Goal: Information Seeking & Learning: Learn about a topic

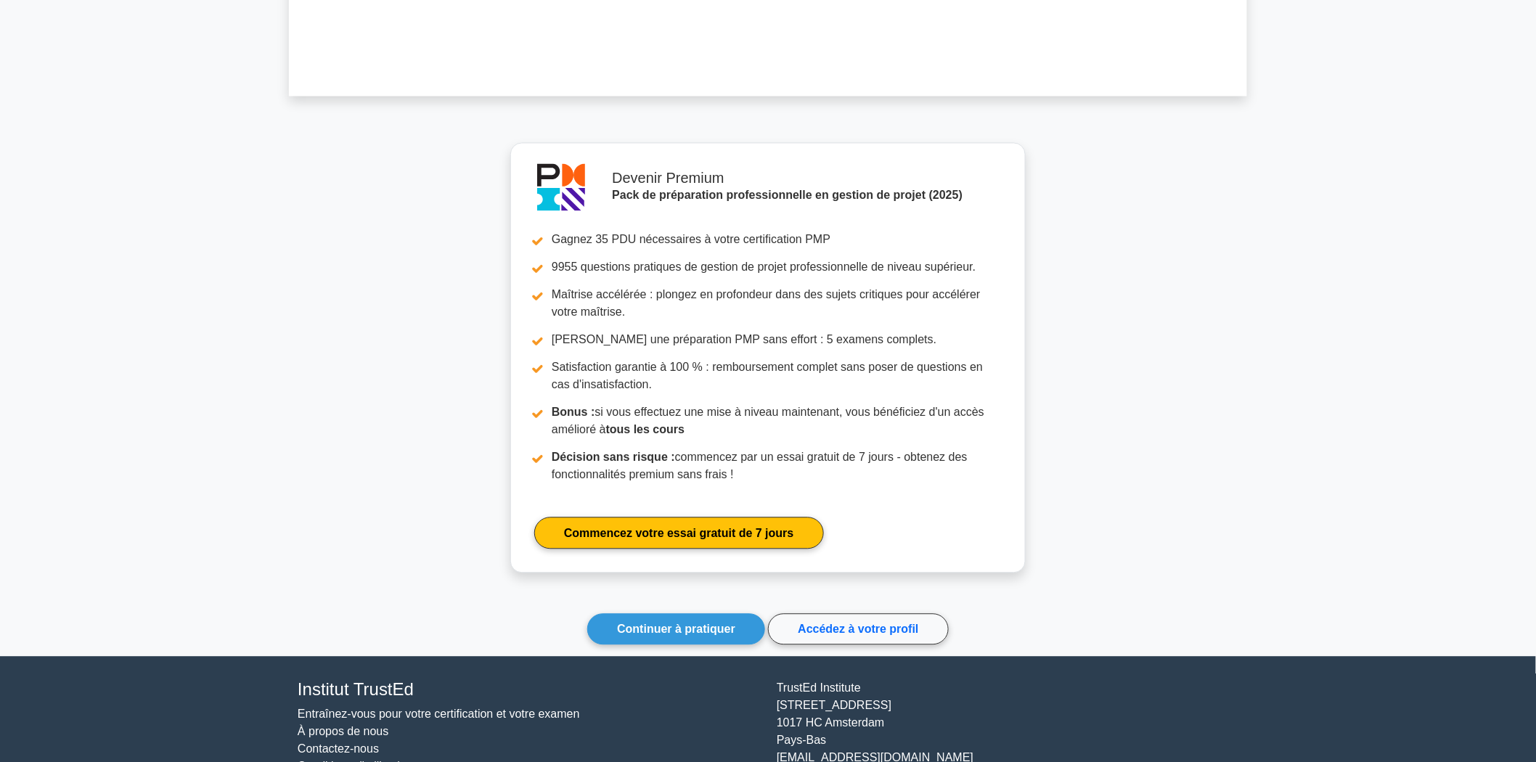
scroll to position [1225, 0]
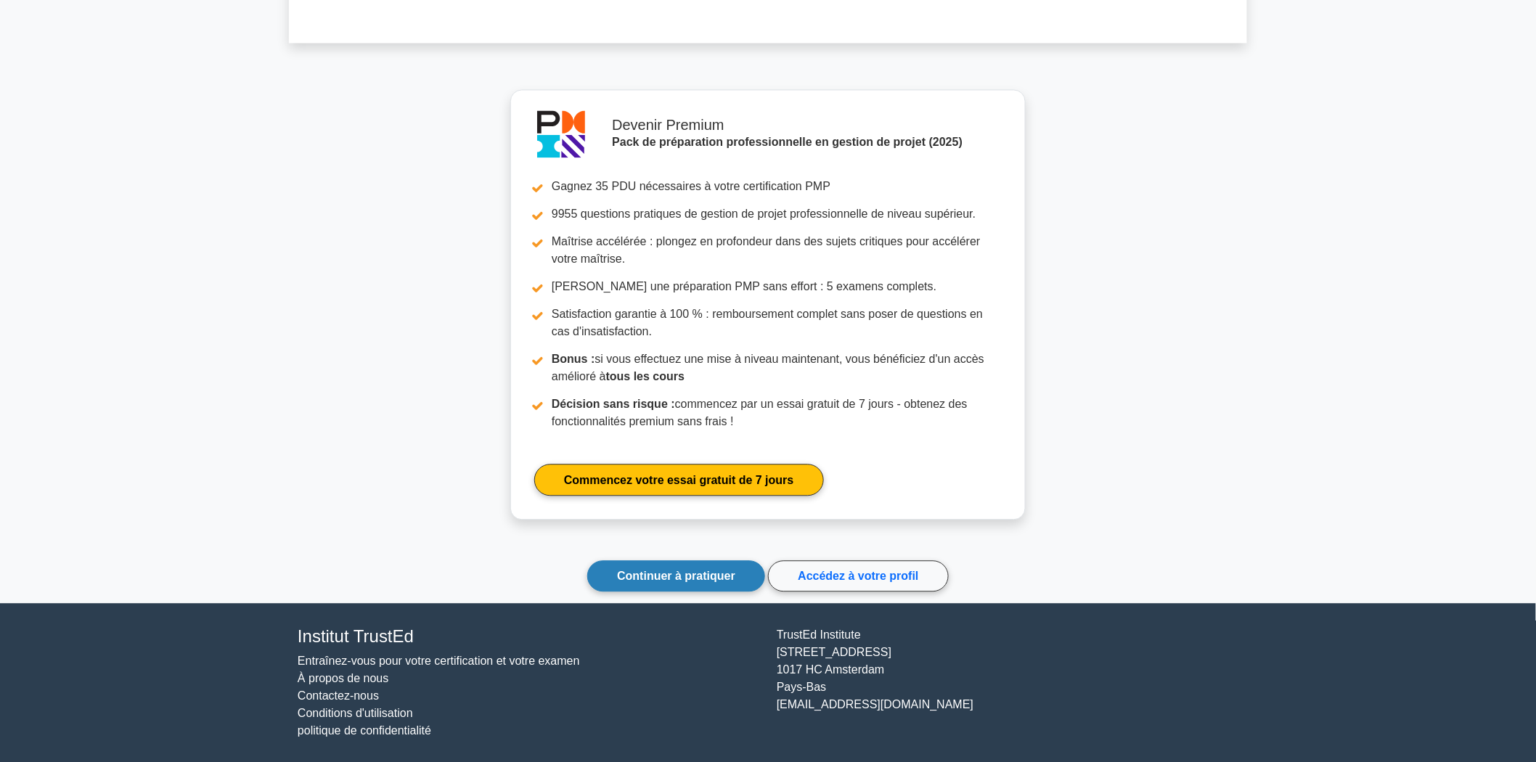
click at [725, 575] on font "Continuer à pratiquer" at bounding box center [676, 576] width 118 height 12
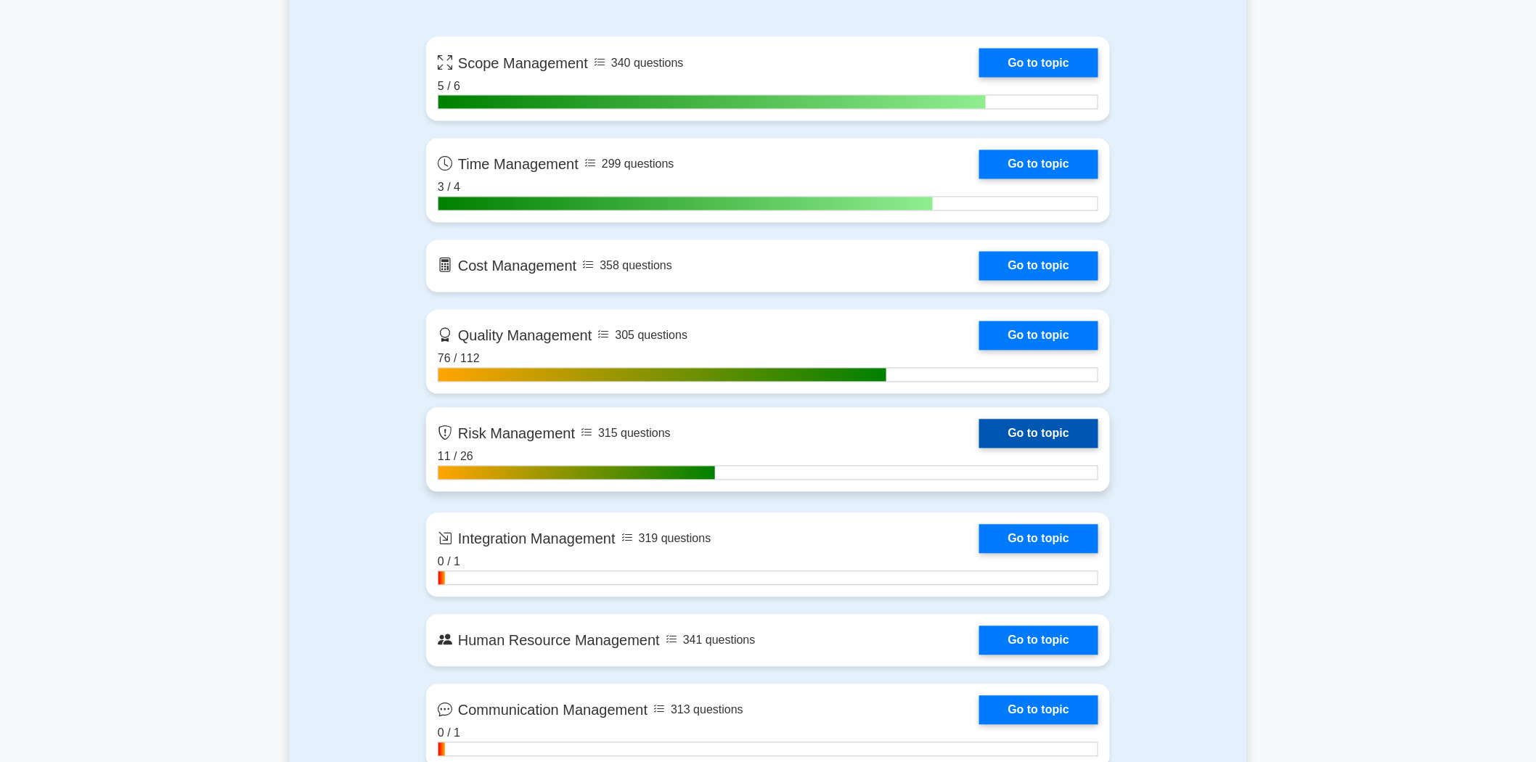
click at [1021, 423] on link "Go to topic" at bounding box center [1038, 434] width 119 height 29
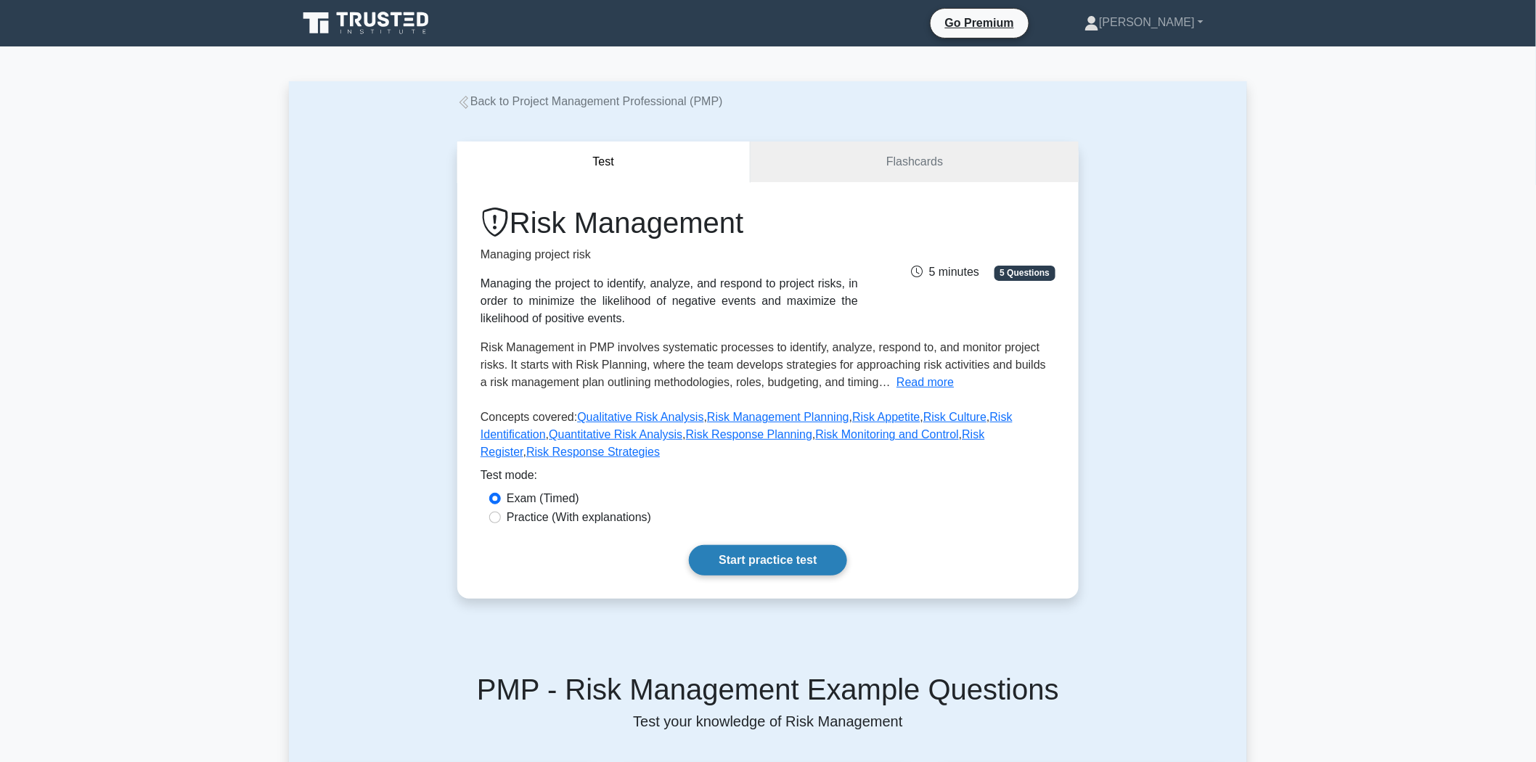
click at [797, 545] on link "Start practice test" at bounding box center [768, 560] width 158 height 30
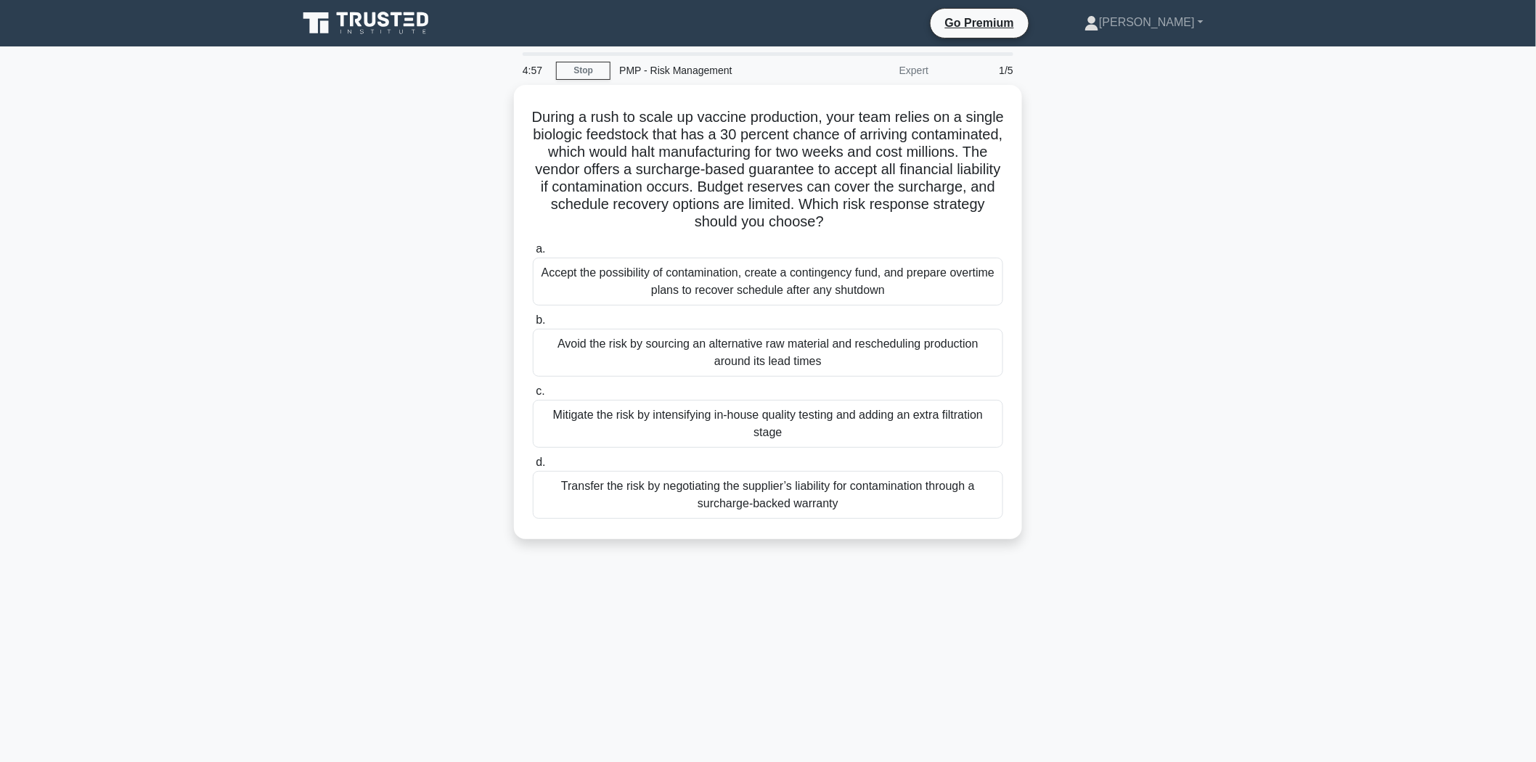
click at [1268, 165] on main "4:57 Stop PMP - Risk Management Expert 1/5 During a rush to scale up vaccine pr…" at bounding box center [768, 415] width 1536 height 738
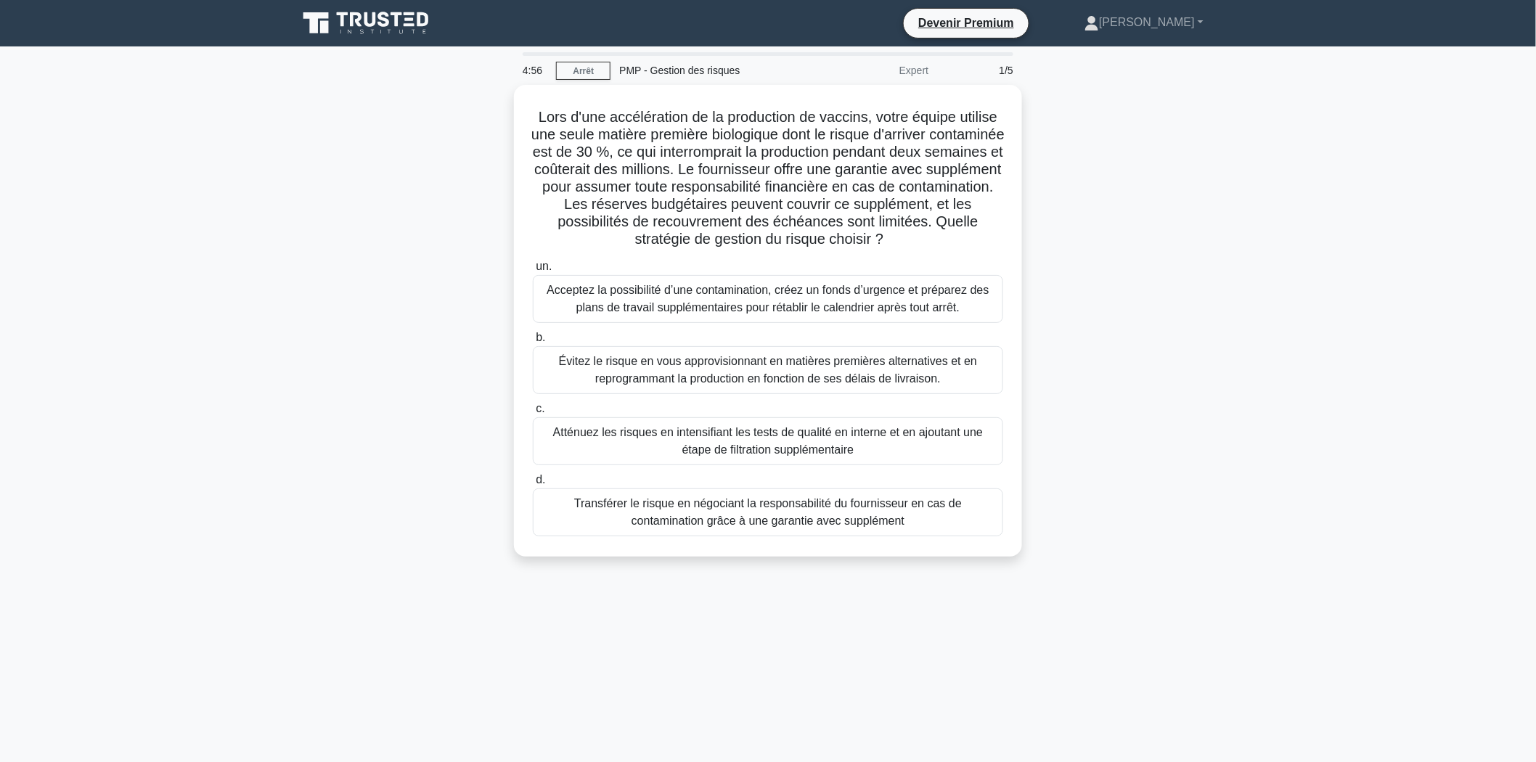
click at [426, 272] on div "Lors d'une accélération de la production de vaccins, votre équipe utilise une s…" at bounding box center [768, 329] width 958 height 489
click at [857, 516] on font "Transférer le risque en négociant la responsabilité du fournisseur en cas de co…" at bounding box center [768, 509] width 388 height 30
click at [533, 481] on input "d. Transférer le risque en négociant la responsabilité du fournisseur en cas de…" at bounding box center [533, 476] width 0 height 9
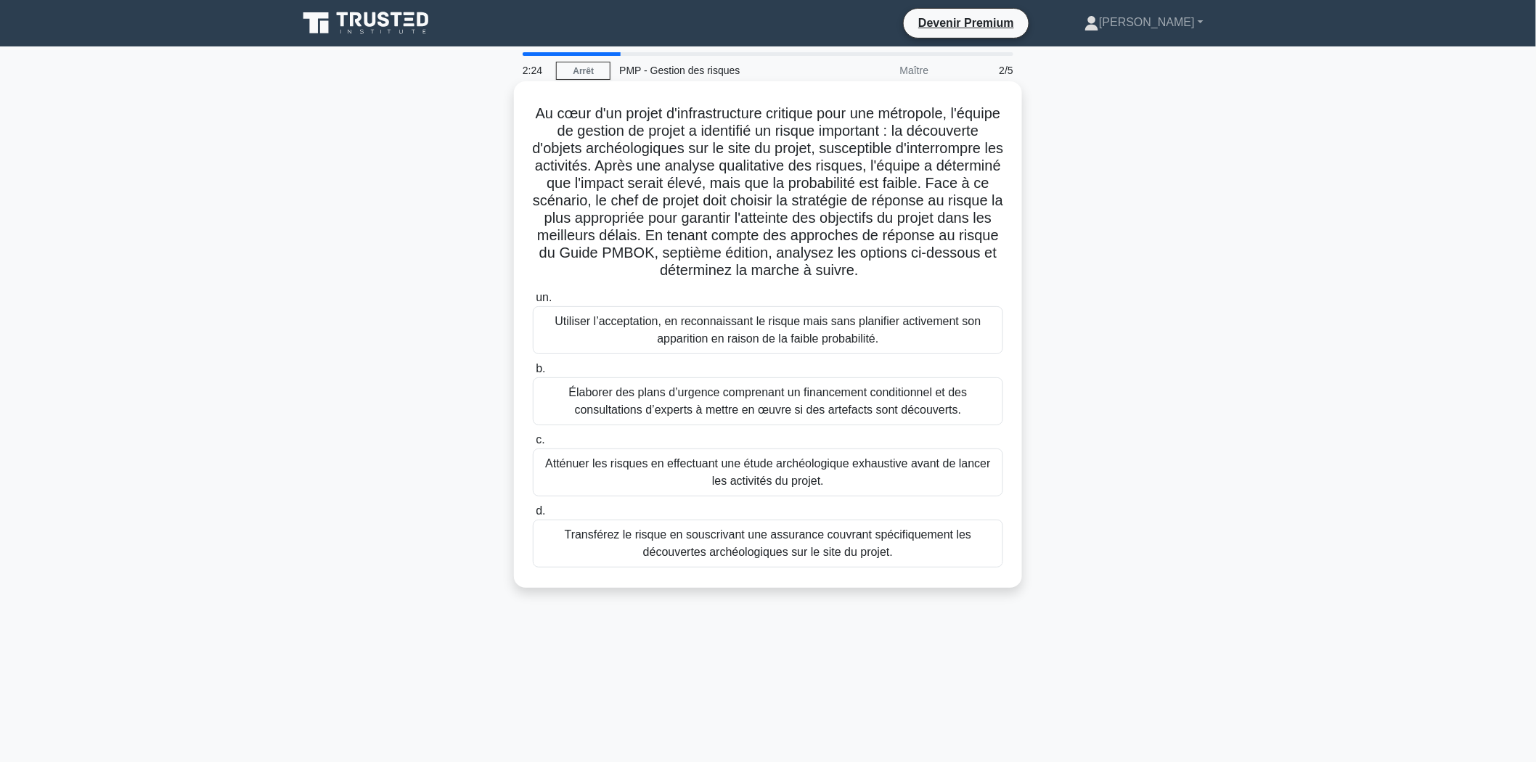
click at [886, 476] on font "Atténuer les risques en effectuant une étude archéologique exhaustive avant de …" at bounding box center [767, 472] width 457 height 35
click at [533, 445] on input "c. Atténuer les risques en effectuant une étude archéologique exhaustive avant …" at bounding box center [533, 440] width 0 height 9
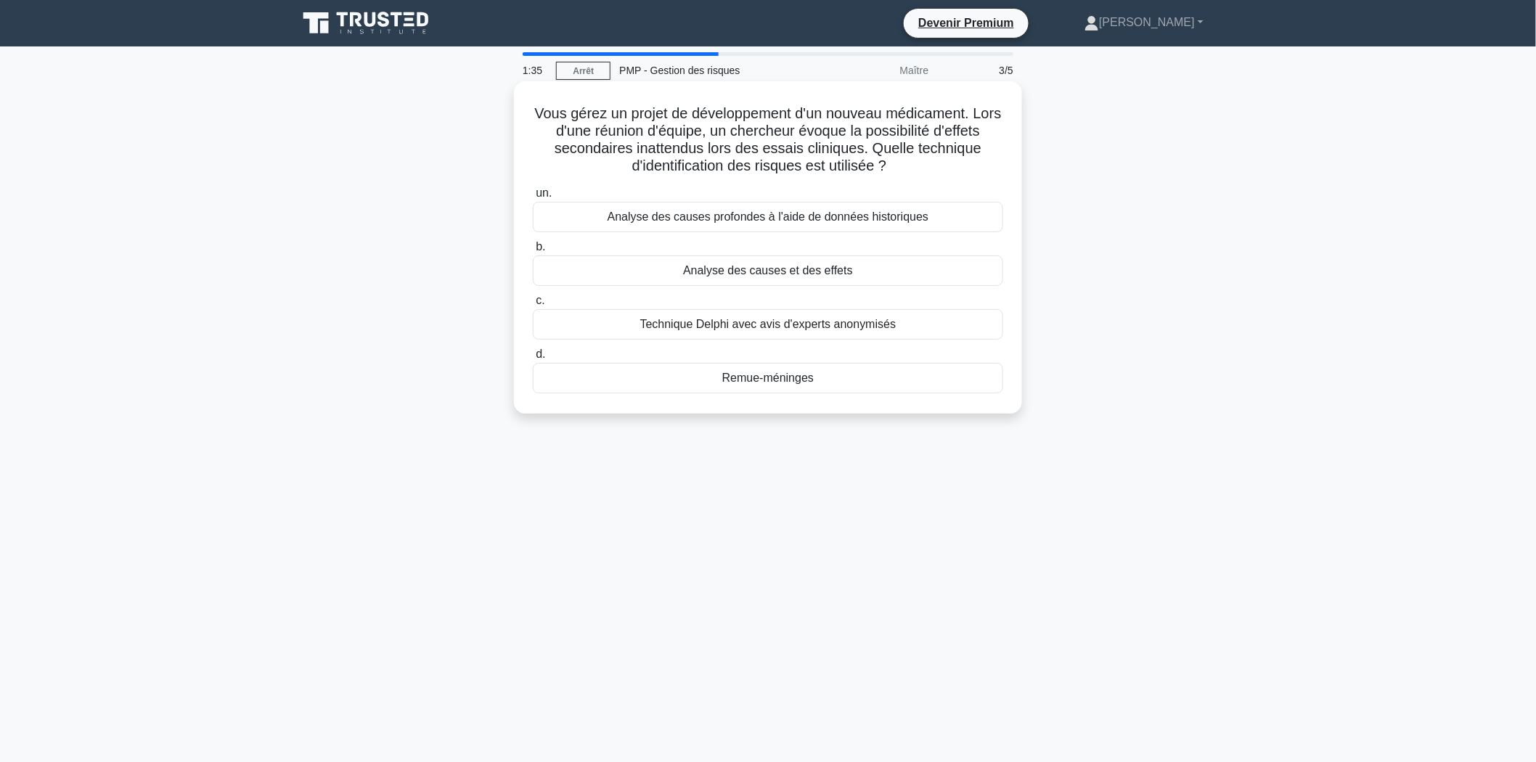
click at [741, 274] on font "Analyse des causes et des effets" at bounding box center [768, 270] width 170 height 12
click at [533, 252] on input "b. Analyse des causes et des effets" at bounding box center [533, 247] width 0 height 9
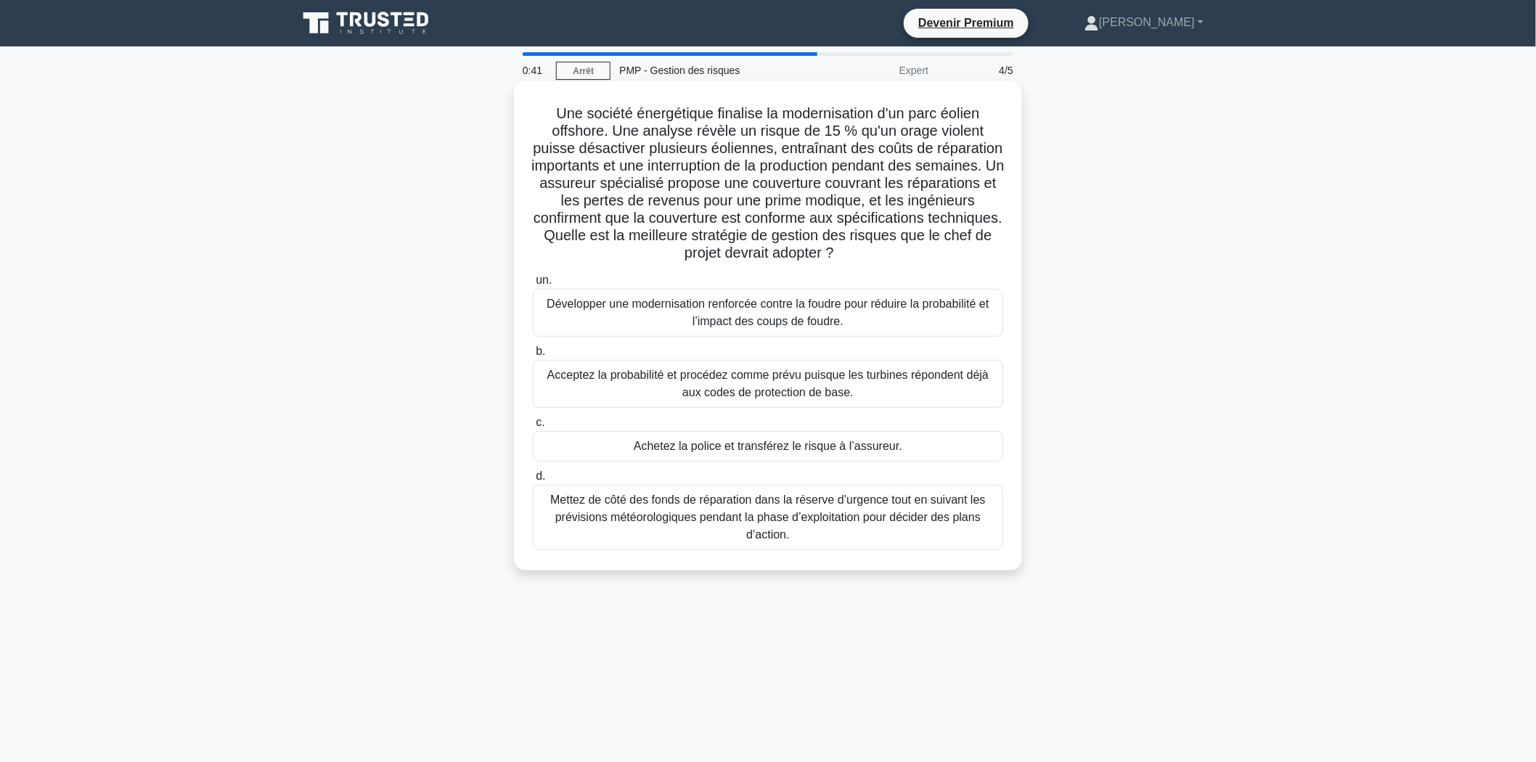
click at [746, 448] on font "Achetez la police et transférez le risque à l’assureur." at bounding box center [768, 446] width 269 height 12
click at [533, 428] on input "c. Achetez la police et transférez le risque à l’assureur." at bounding box center [533, 422] width 0 height 9
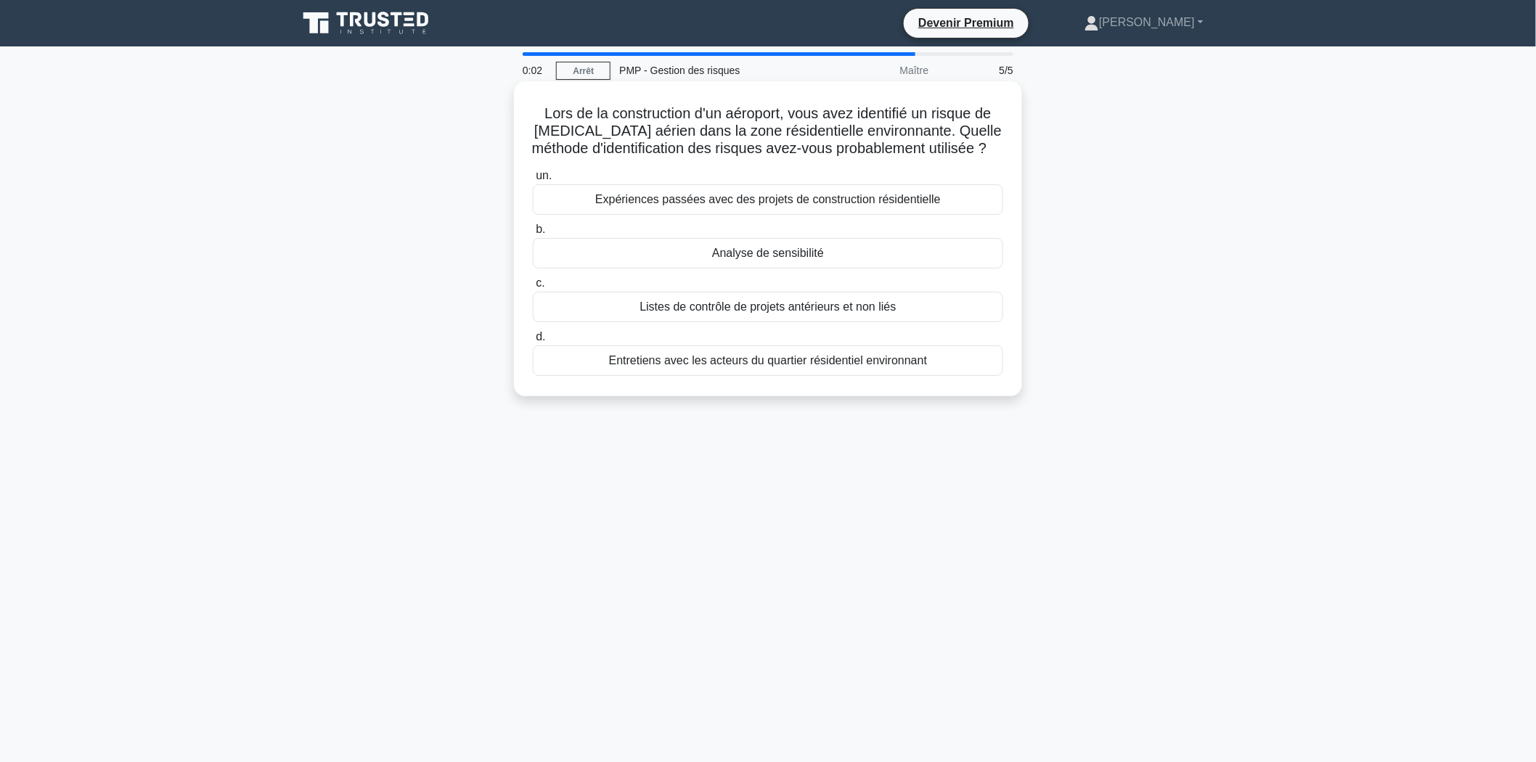
click at [741, 202] on font "Expériences passées avec des projets de construction résidentielle" at bounding box center [768, 199] width 346 height 12
click at [533, 181] on input "un. Expériences passées avec des projets de construction résidentielle" at bounding box center [533, 175] width 0 height 9
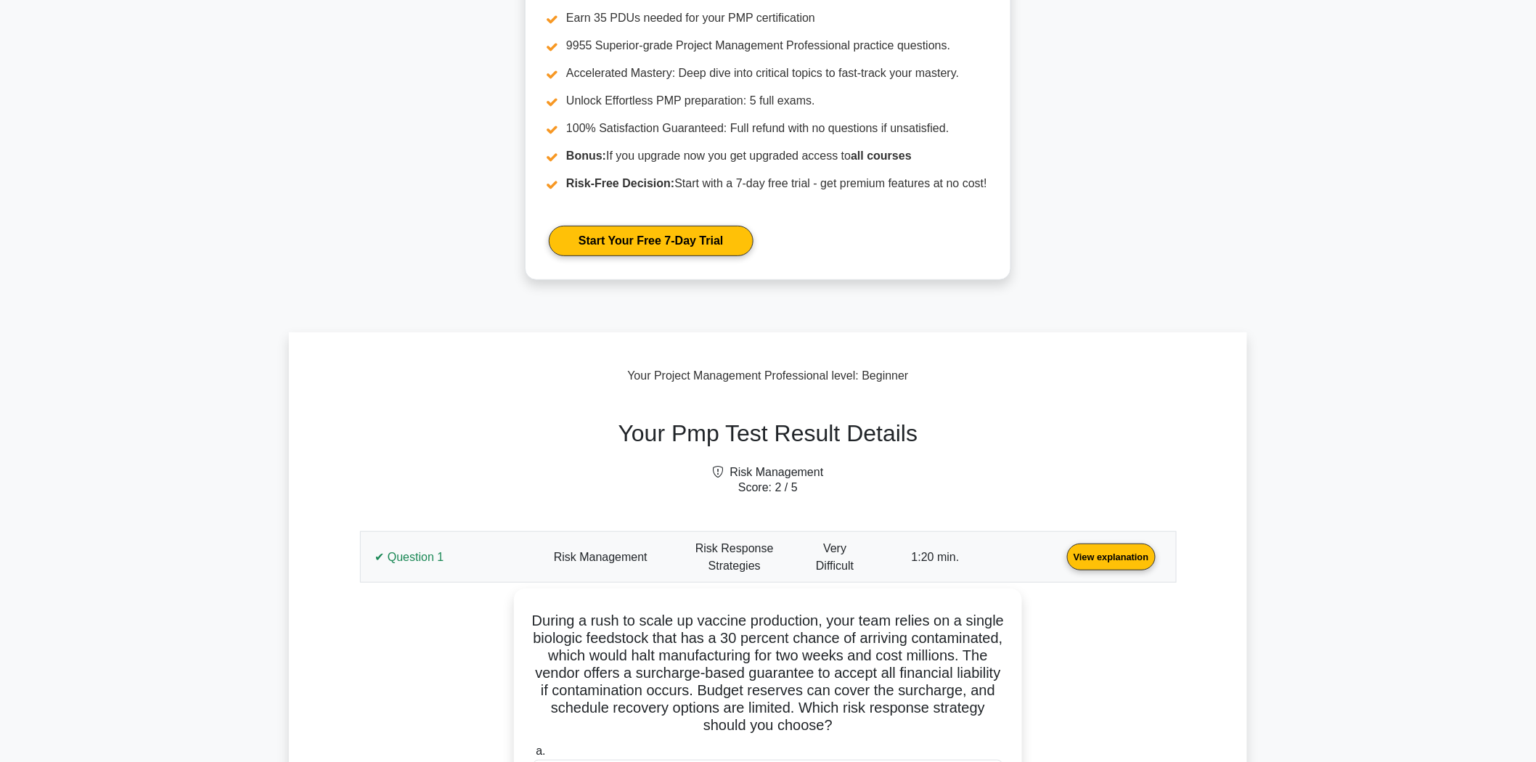
scroll to position [322, 0]
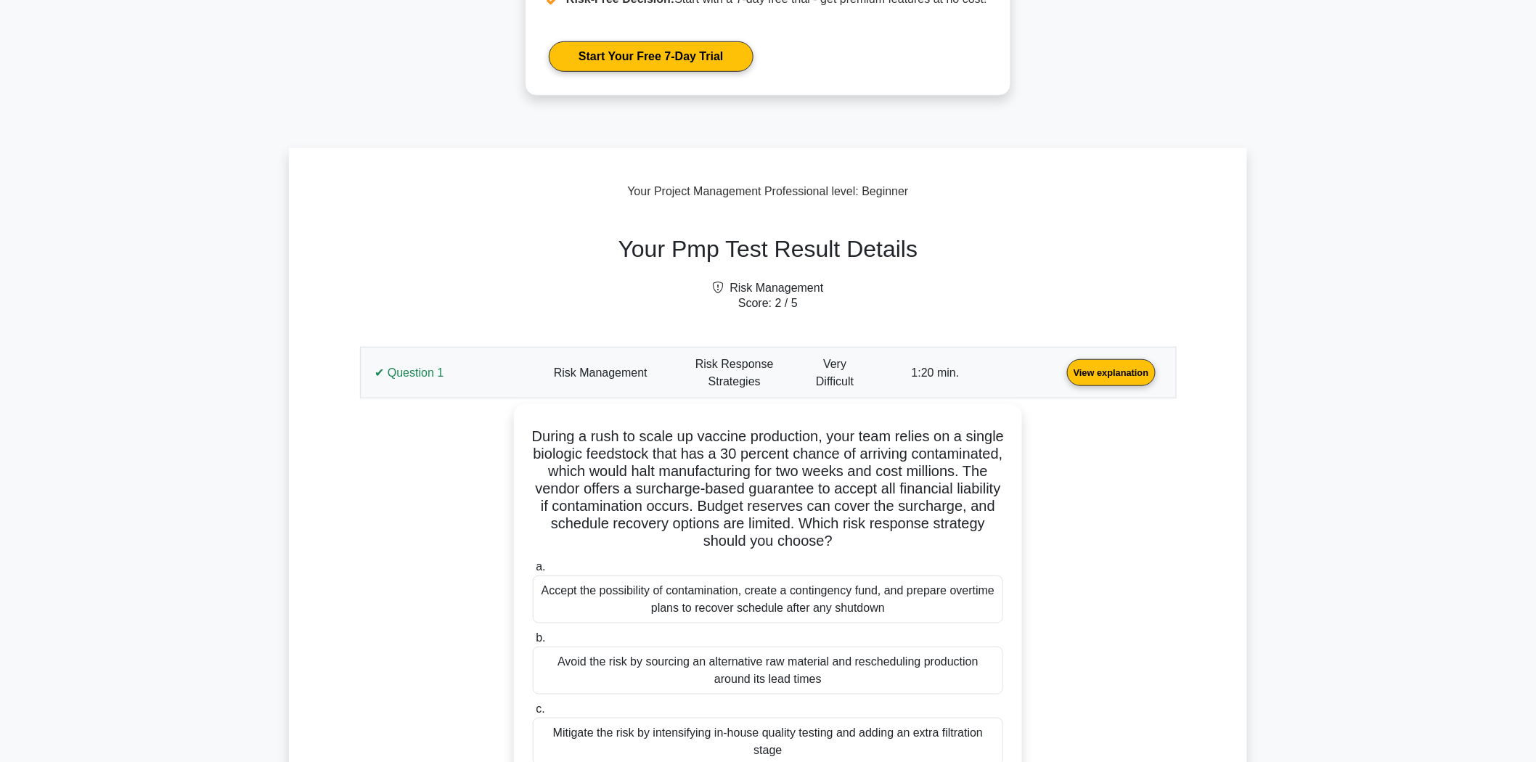
drag, startPoint x: 452, startPoint y: 369, endPoint x: 436, endPoint y: 369, distance: 15.2
click at [1062, 369] on link "View explanation" at bounding box center [1112, 372] width 100 height 12
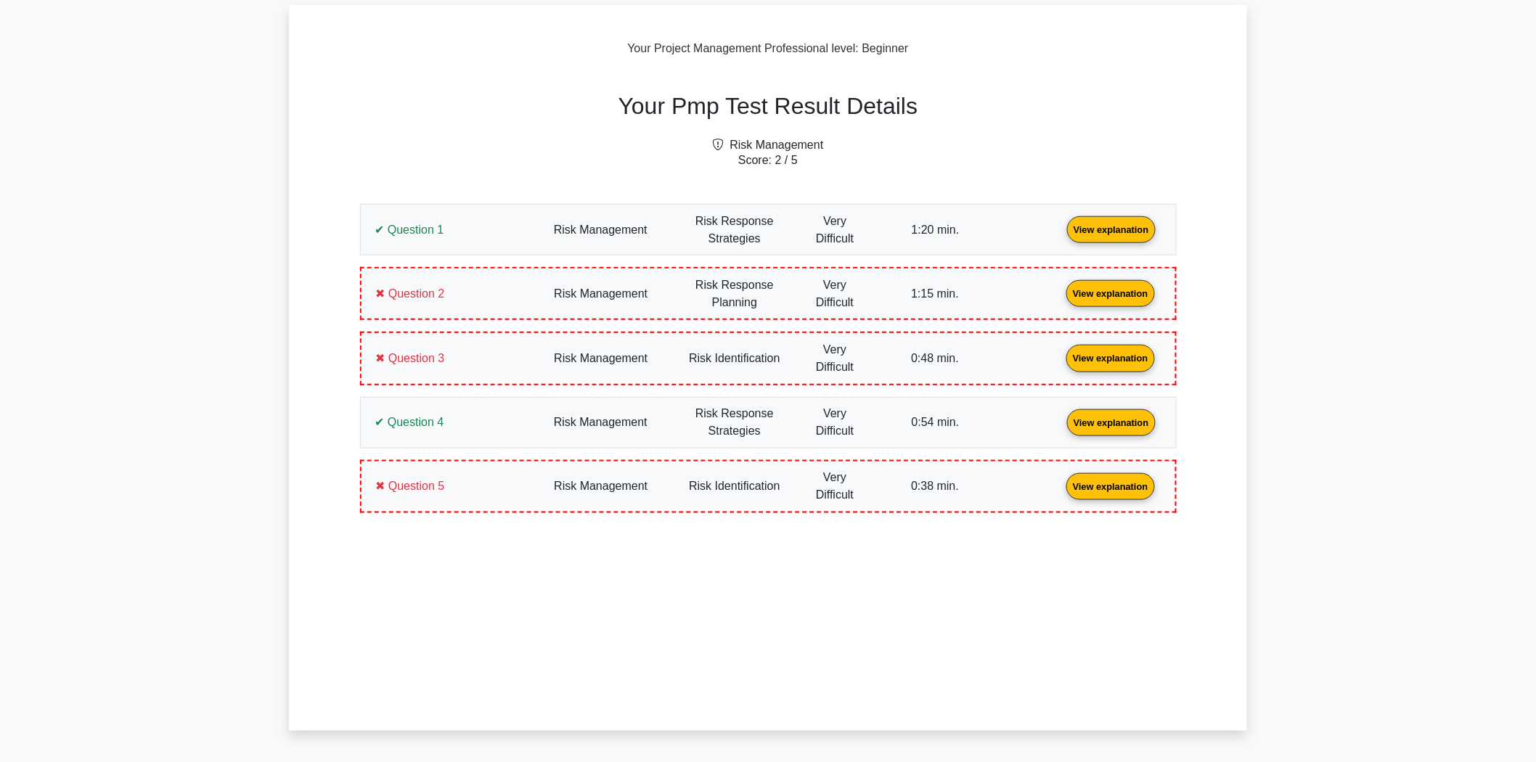
scroll to position [484, 0]
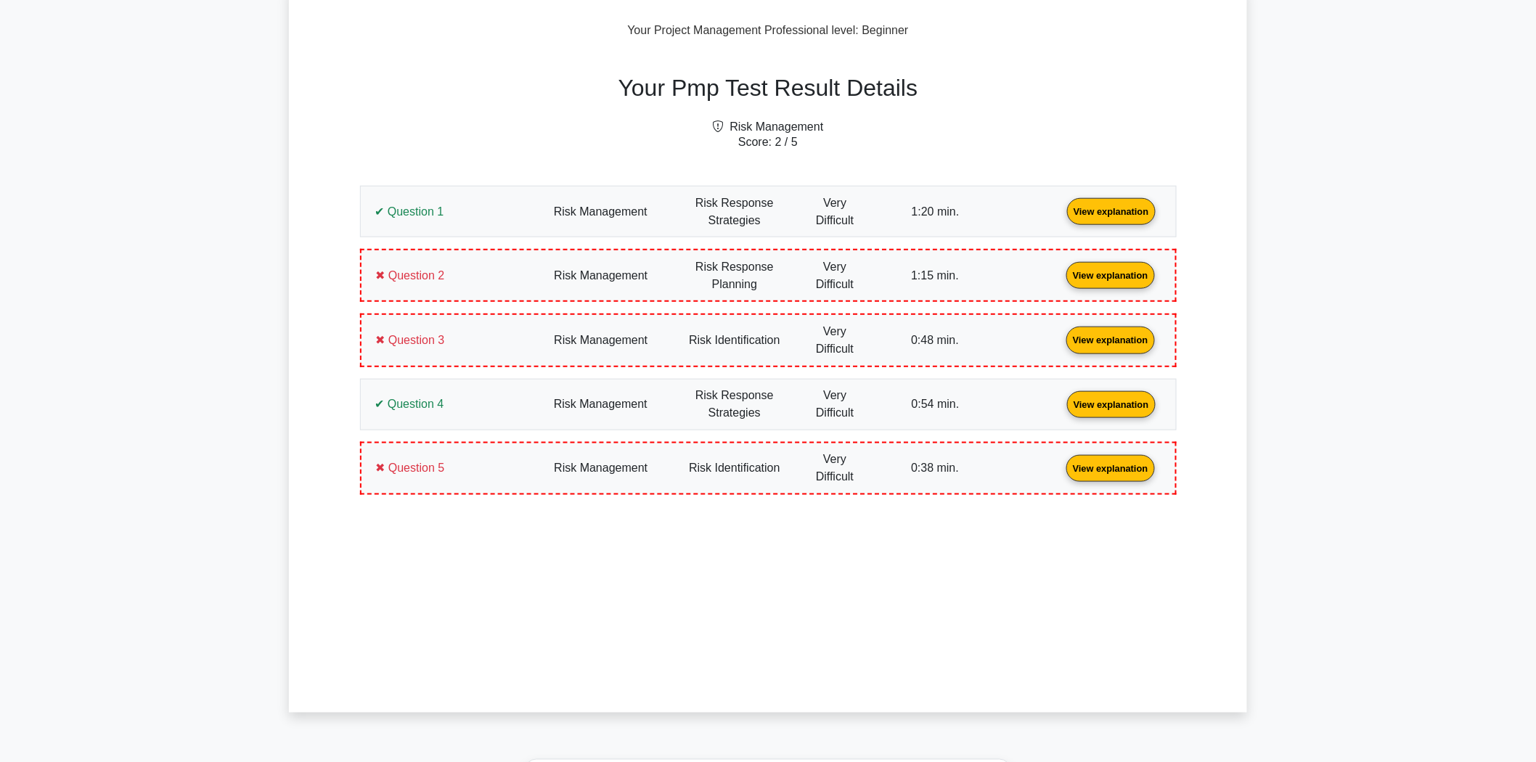
click at [1062, 217] on link "View explanation" at bounding box center [1112, 211] width 100 height 12
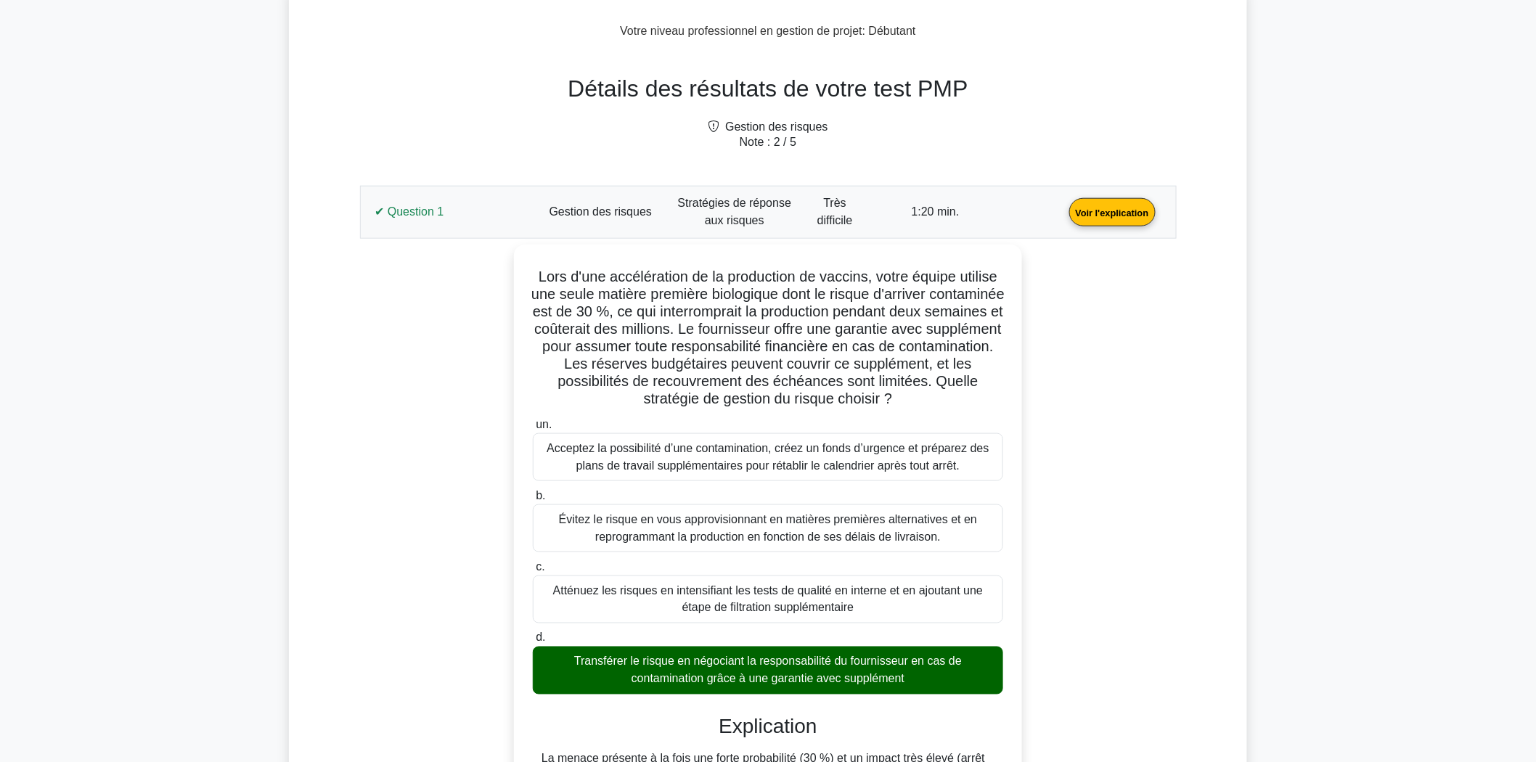
scroll to position [635, 0]
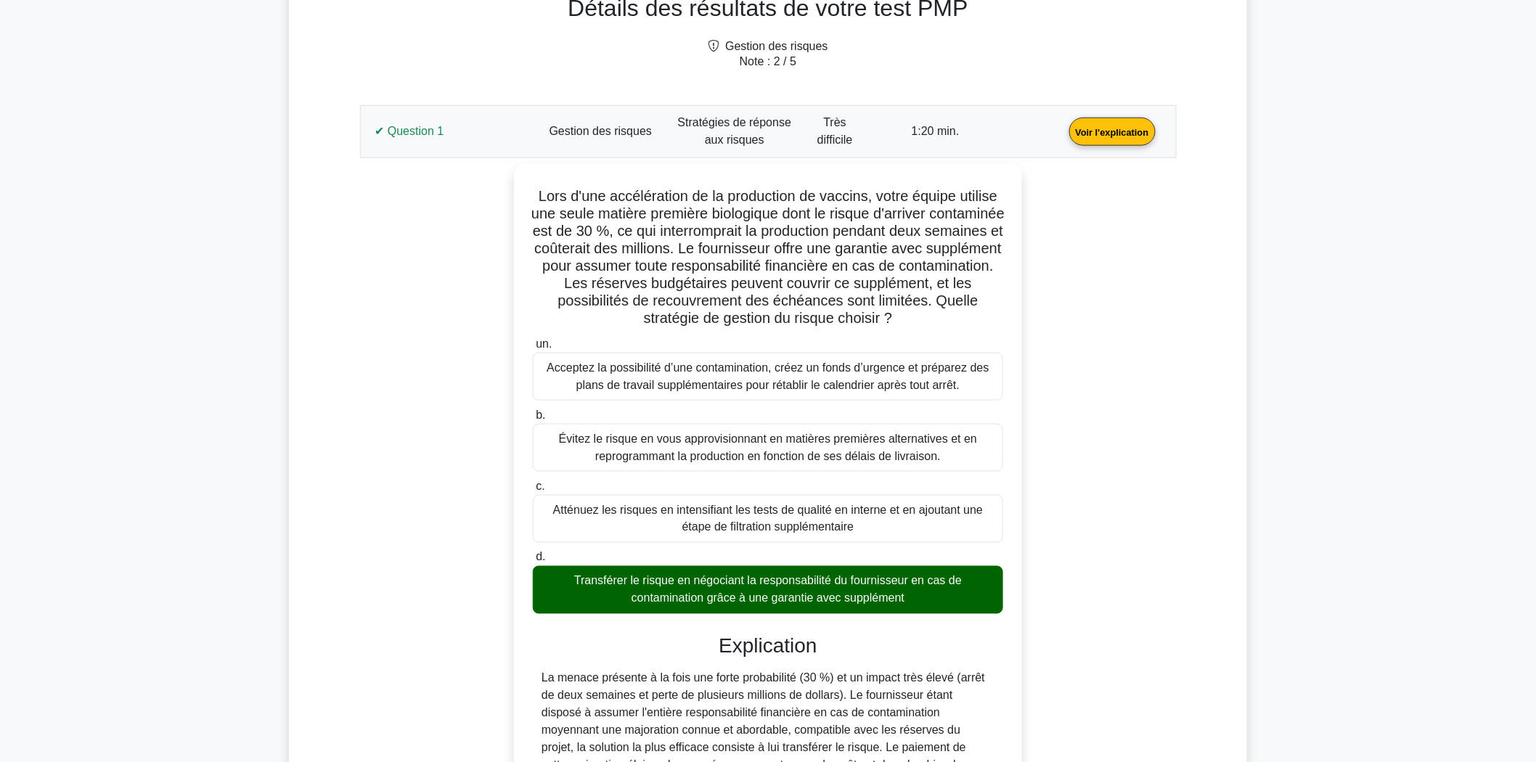
click at [1064, 129] on link "Voir l'explication" at bounding box center [1113, 131] width 98 height 12
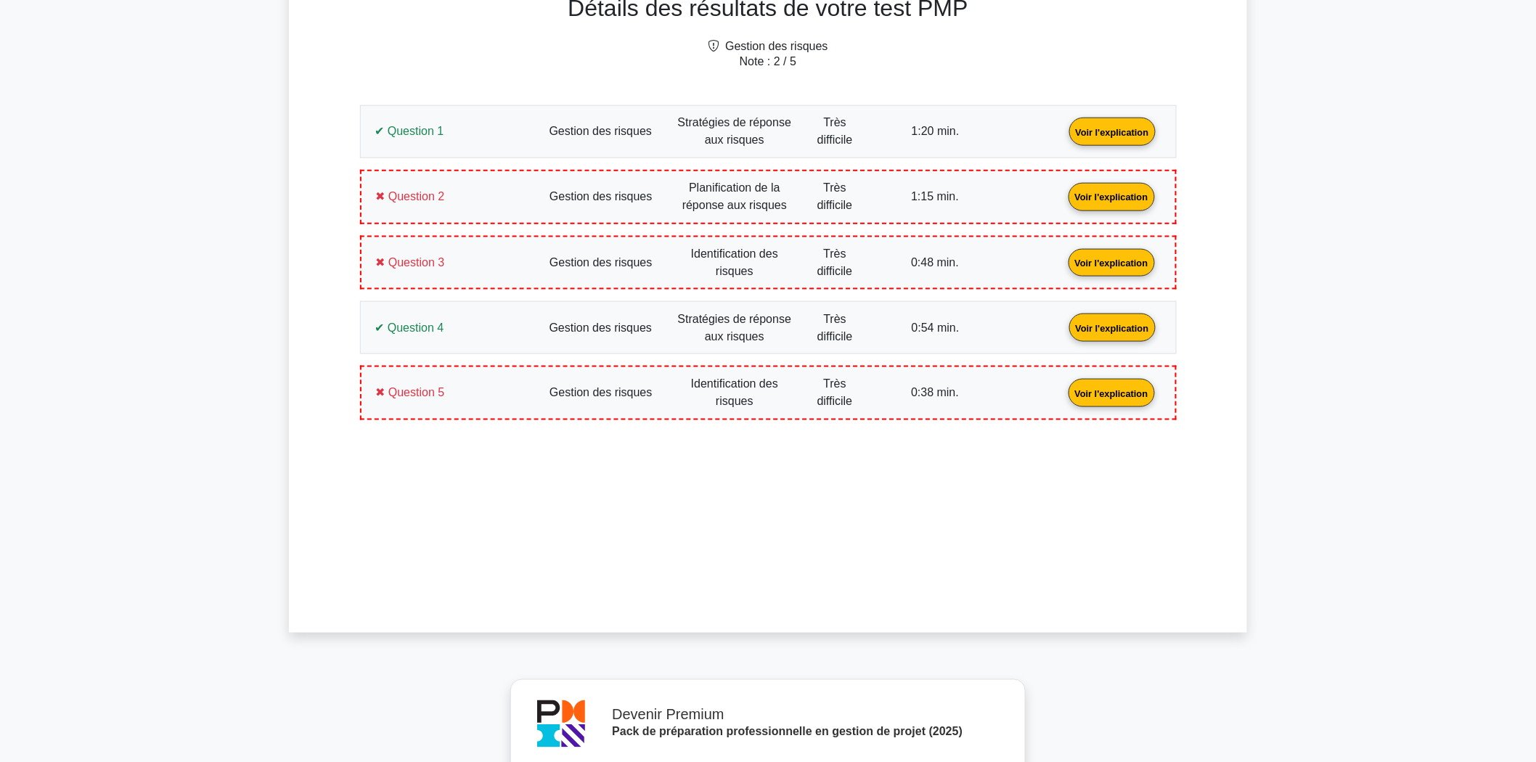
click at [1063, 201] on link "Voir l'explication" at bounding box center [1112, 196] width 98 height 12
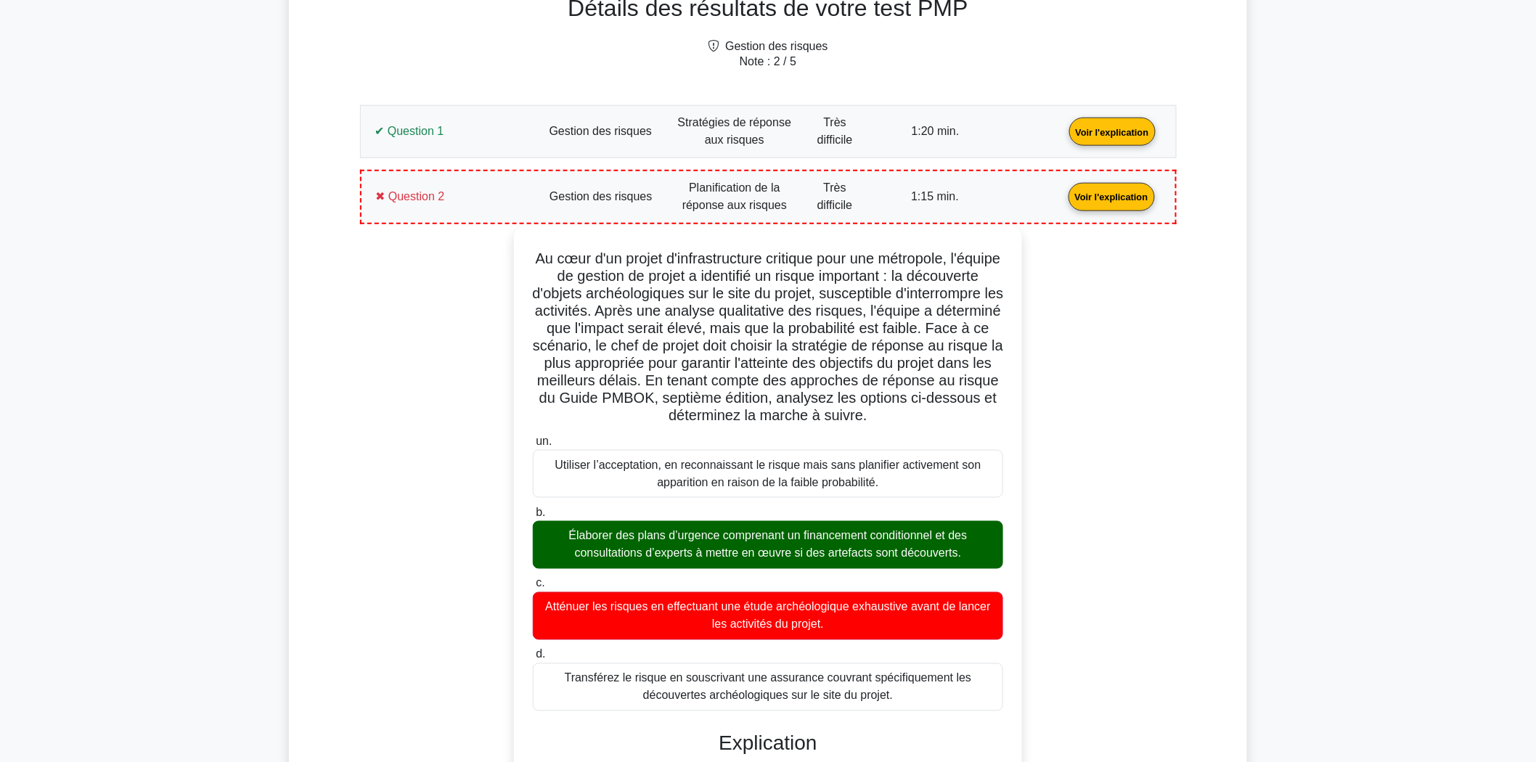
drag, startPoint x: 906, startPoint y: 692, endPoint x: 526, endPoint y: 256, distance: 578.4
click at [526, 256] on div "Au cœur d'un projet d'infrastructure critique pour une métropole, l'équipe de g…" at bounding box center [768, 738] width 497 height 1012
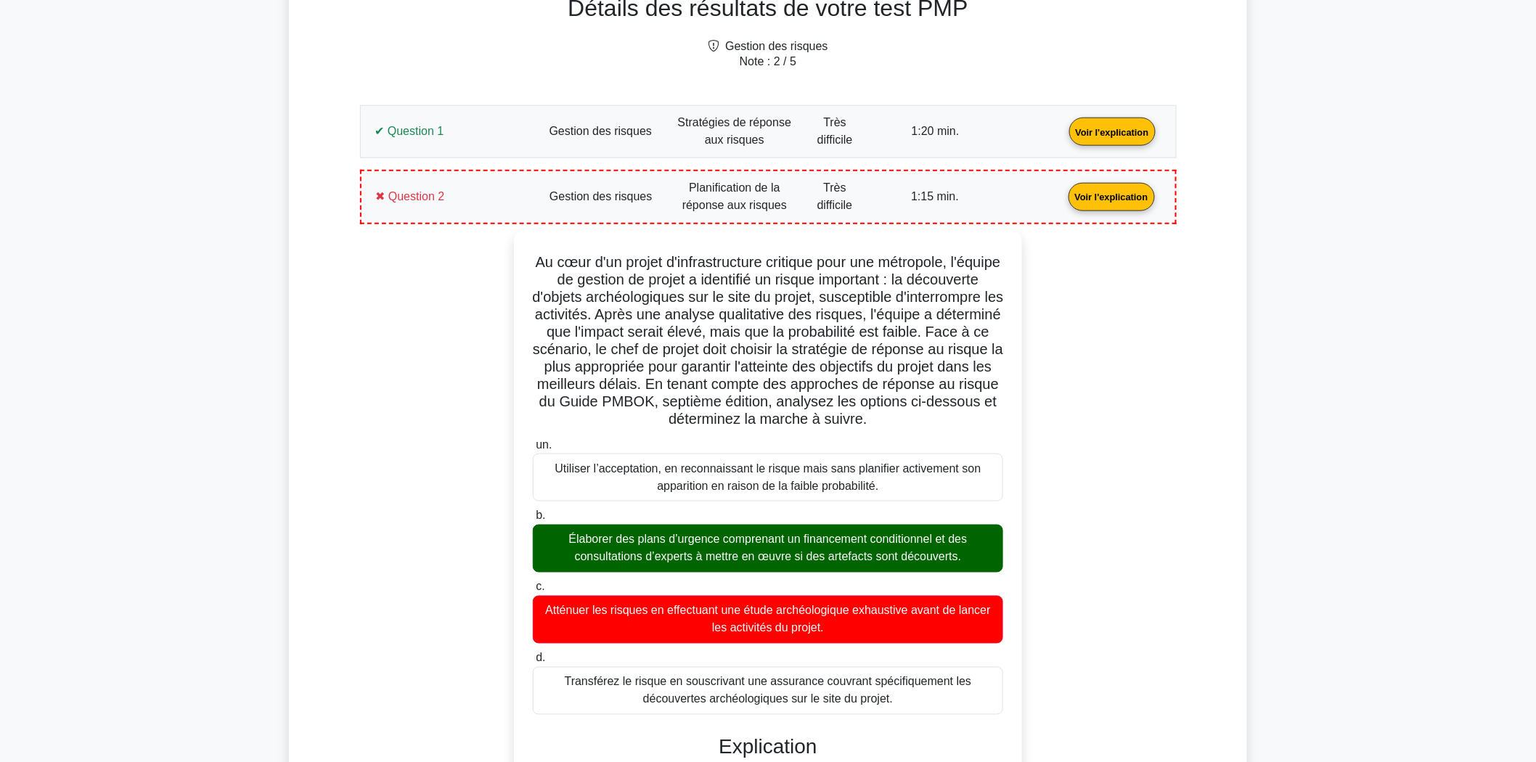
copy div "Lo ipsu d'si ametco a'elitseddoeiusm temporin utla etd magnaaliq, e'admini ve q…"
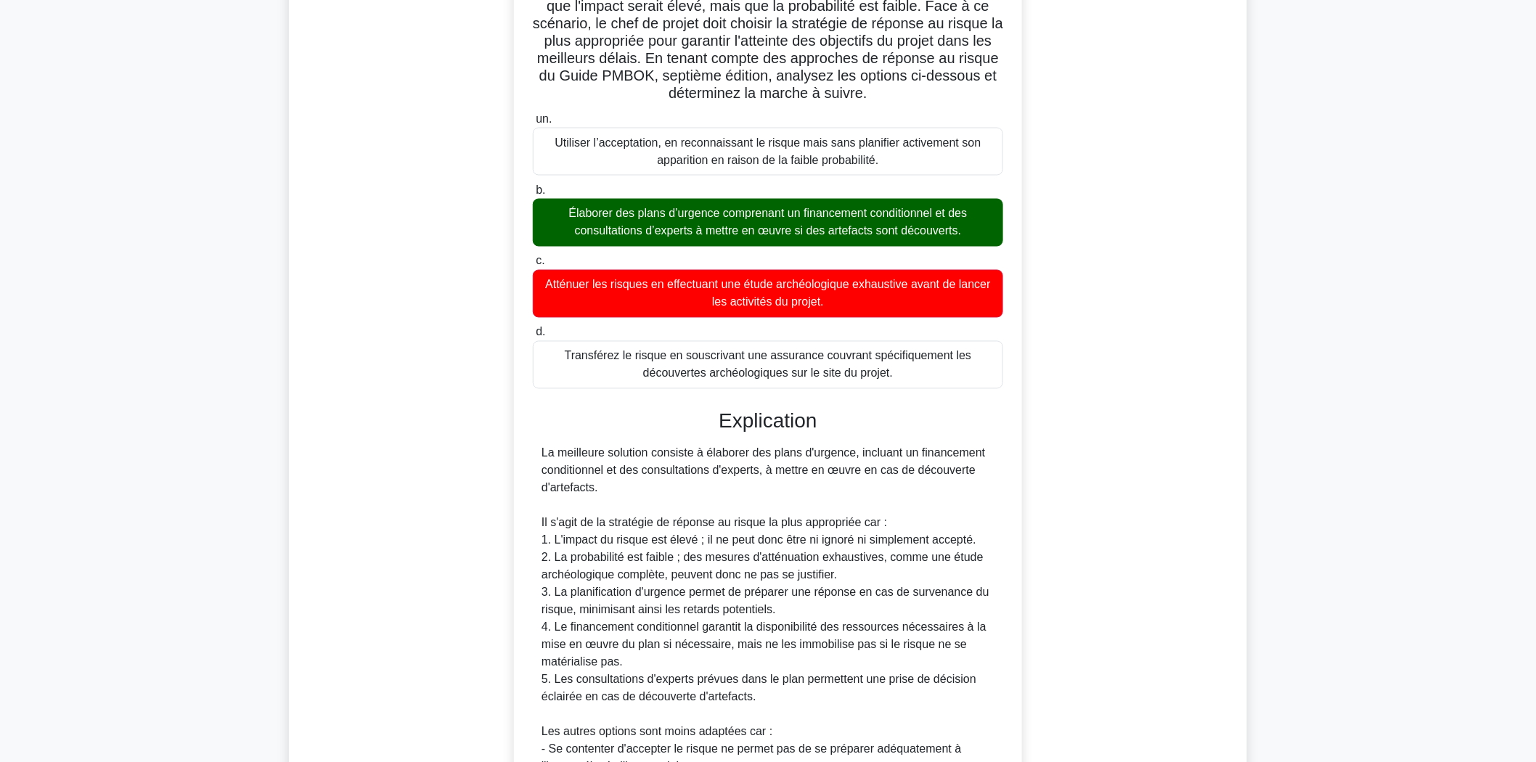
scroll to position [796, 0]
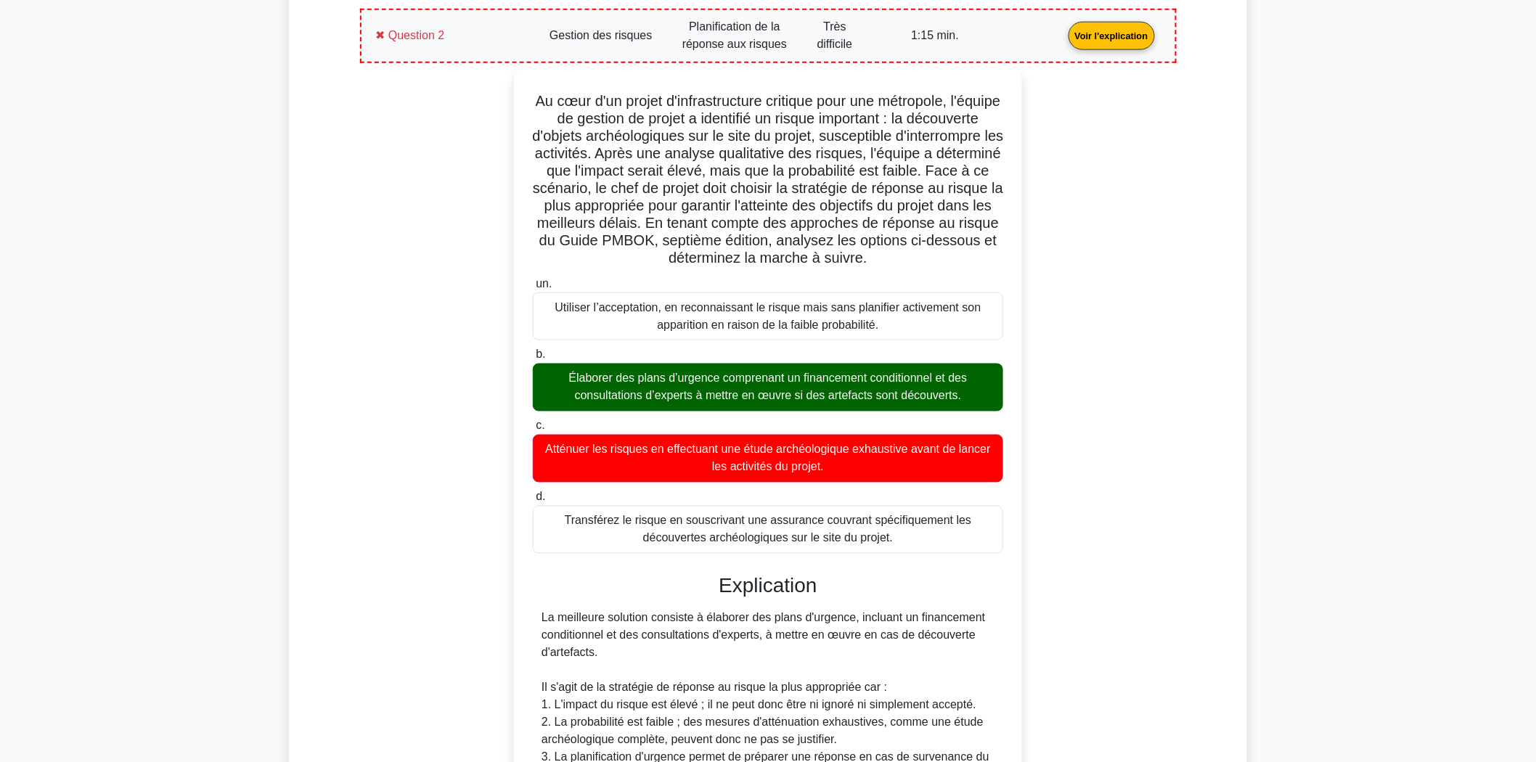
click at [1063, 33] on link "Voir l'explication" at bounding box center [1112, 34] width 98 height 12
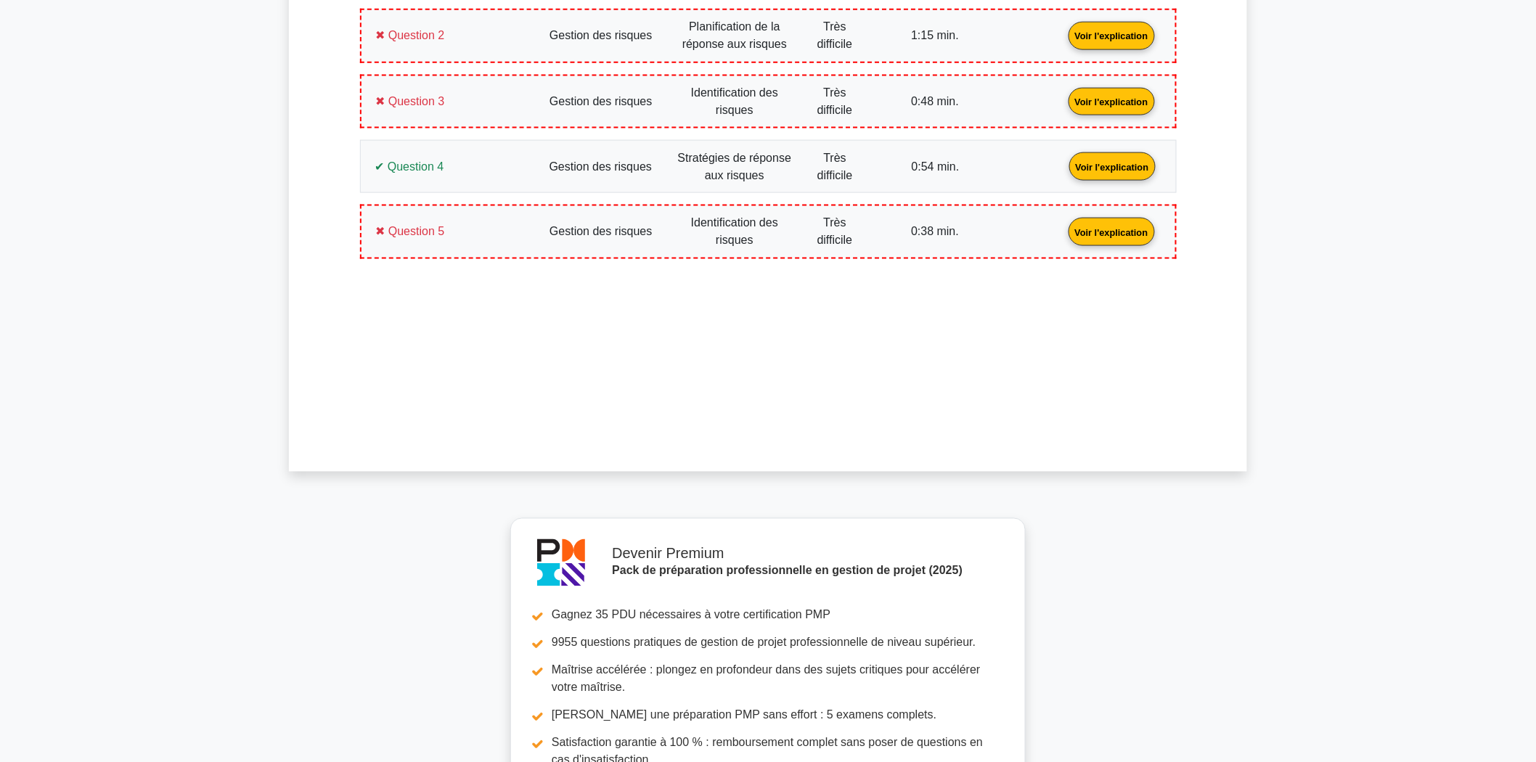
click at [1064, 168] on link "Voir l'explication" at bounding box center [1113, 166] width 98 height 12
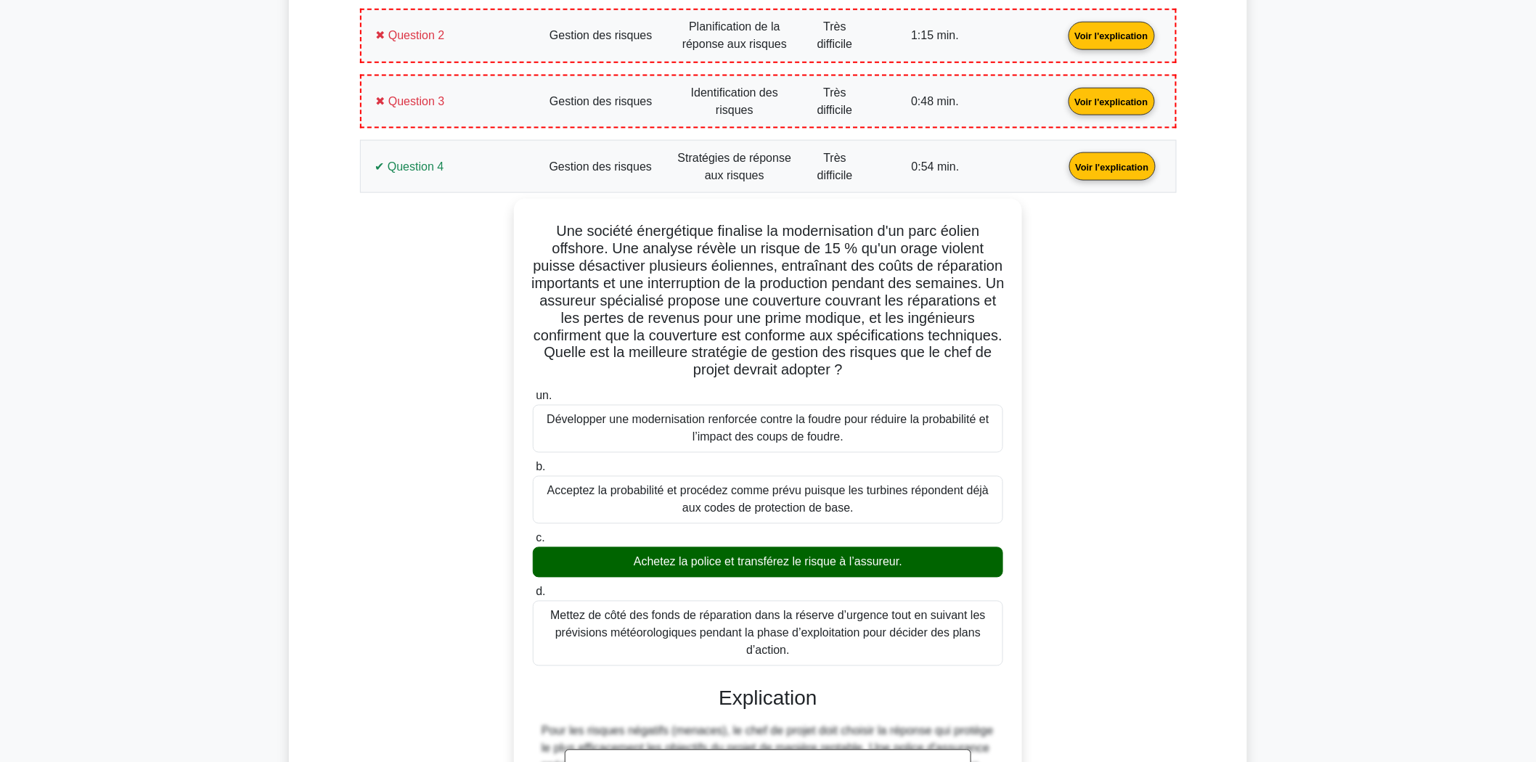
click at [1064, 160] on link "Voir l'explication" at bounding box center [1113, 166] width 98 height 12
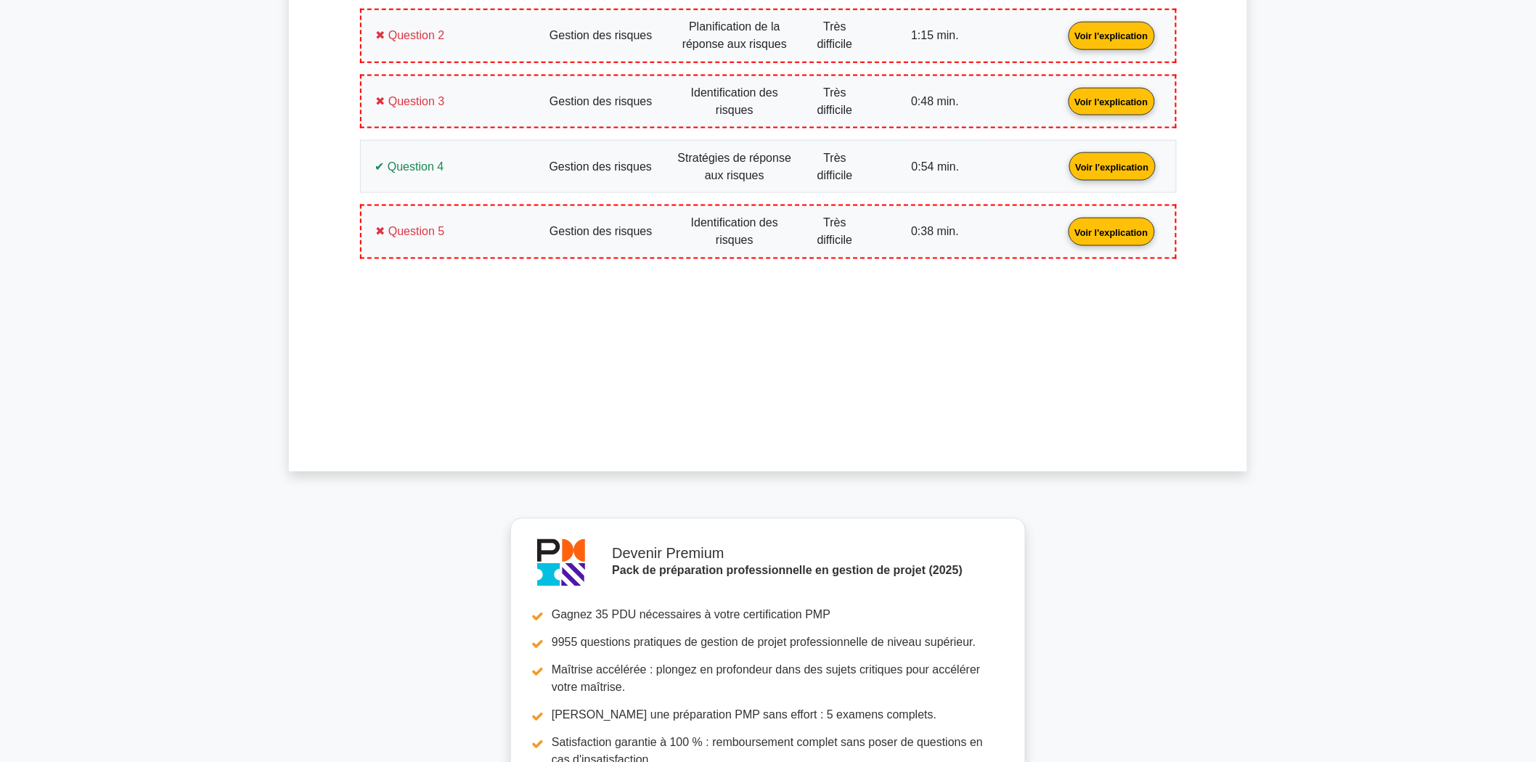
click at [1063, 107] on link "Voir l'explication" at bounding box center [1112, 100] width 98 height 12
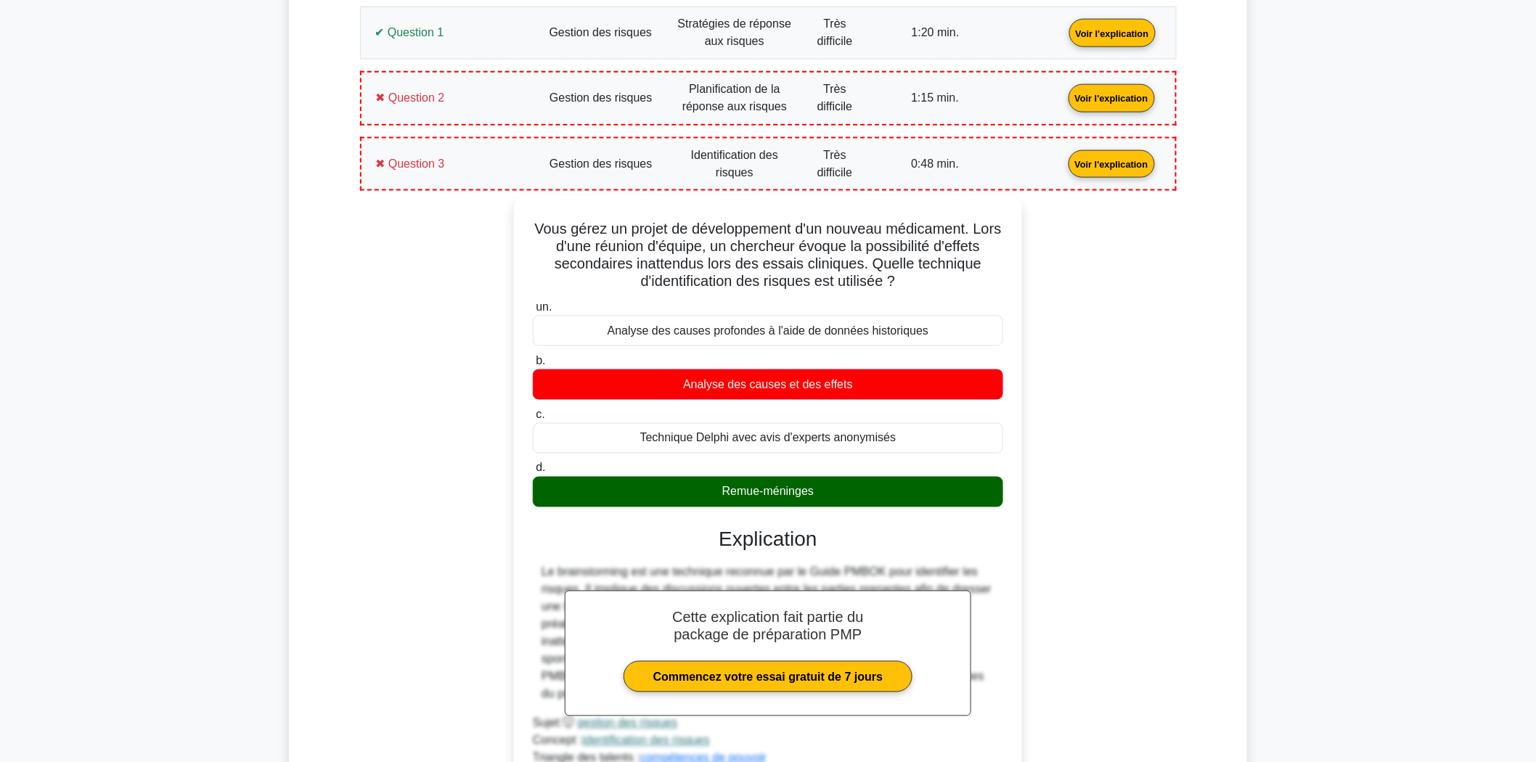
scroll to position [715, 0]
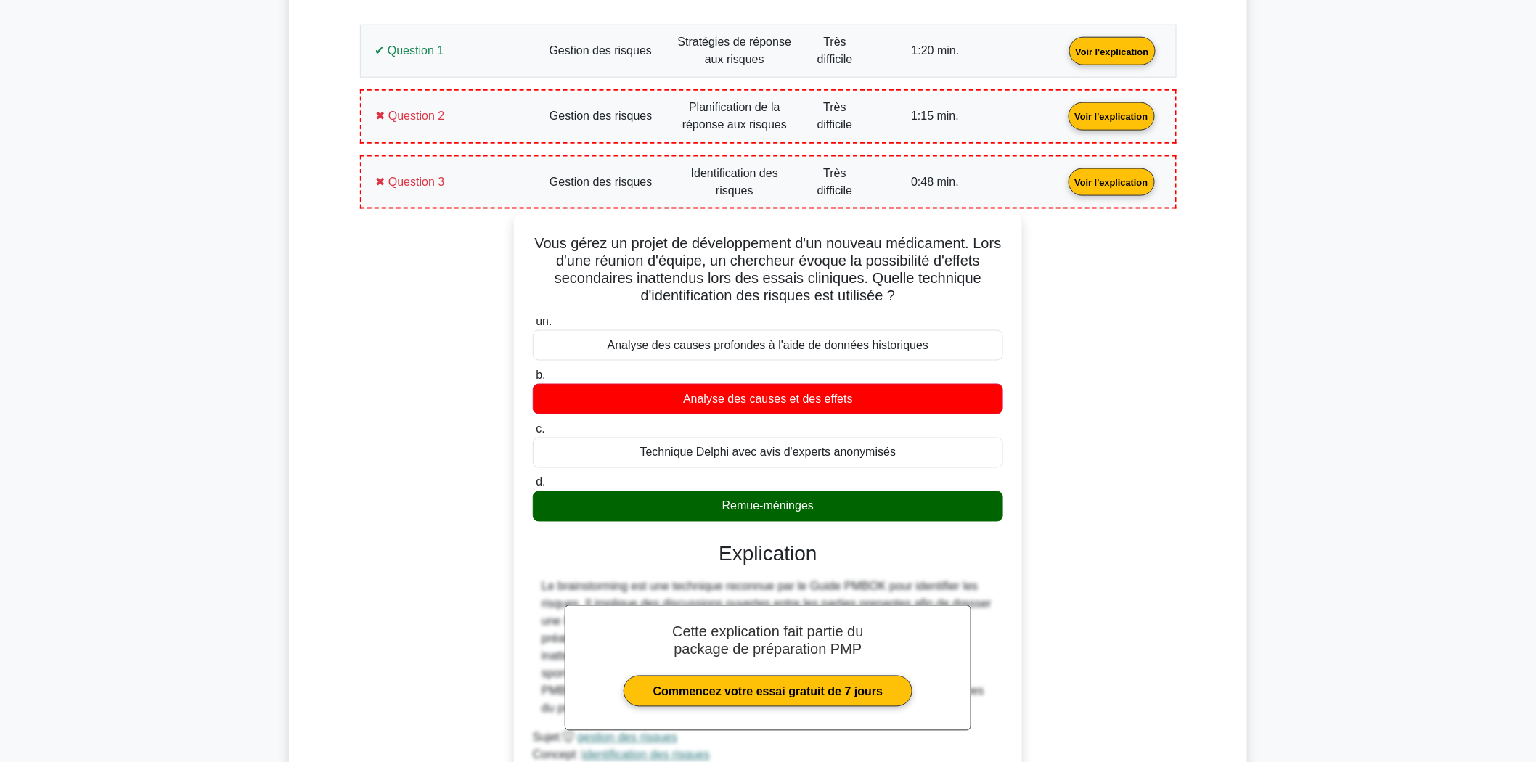
drag, startPoint x: 841, startPoint y: 497, endPoint x: 531, endPoint y: 236, distance: 405.0
click at [531, 236] on div "Vous gérez un projet de développement d'un nouveau médicament. Lors d'une réuni…" at bounding box center [768, 505] width 497 height 577
copy div "Vous gérez un projet de développement d'un nouveau médicament. Lors d'une réuni…"
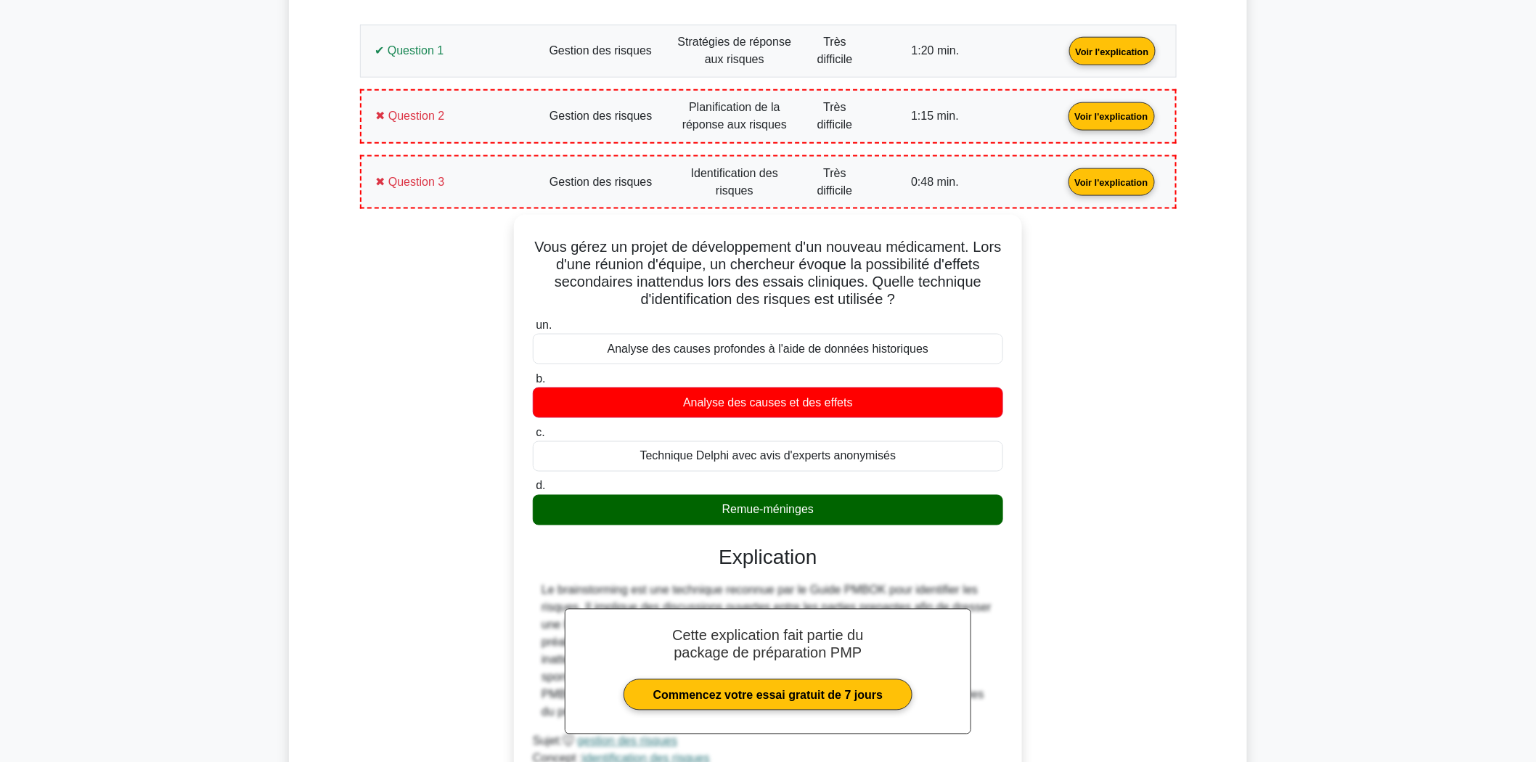
click at [459, 359] on div "Vous gérez un projet de développement d'un nouveau médicament. Lors d'une réuni…" at bounding box center [768, 518] width 799 height 606
click at [1063, 187] on link "Voir l'explication" at bounding box center [1112, 181] width 98 height 12
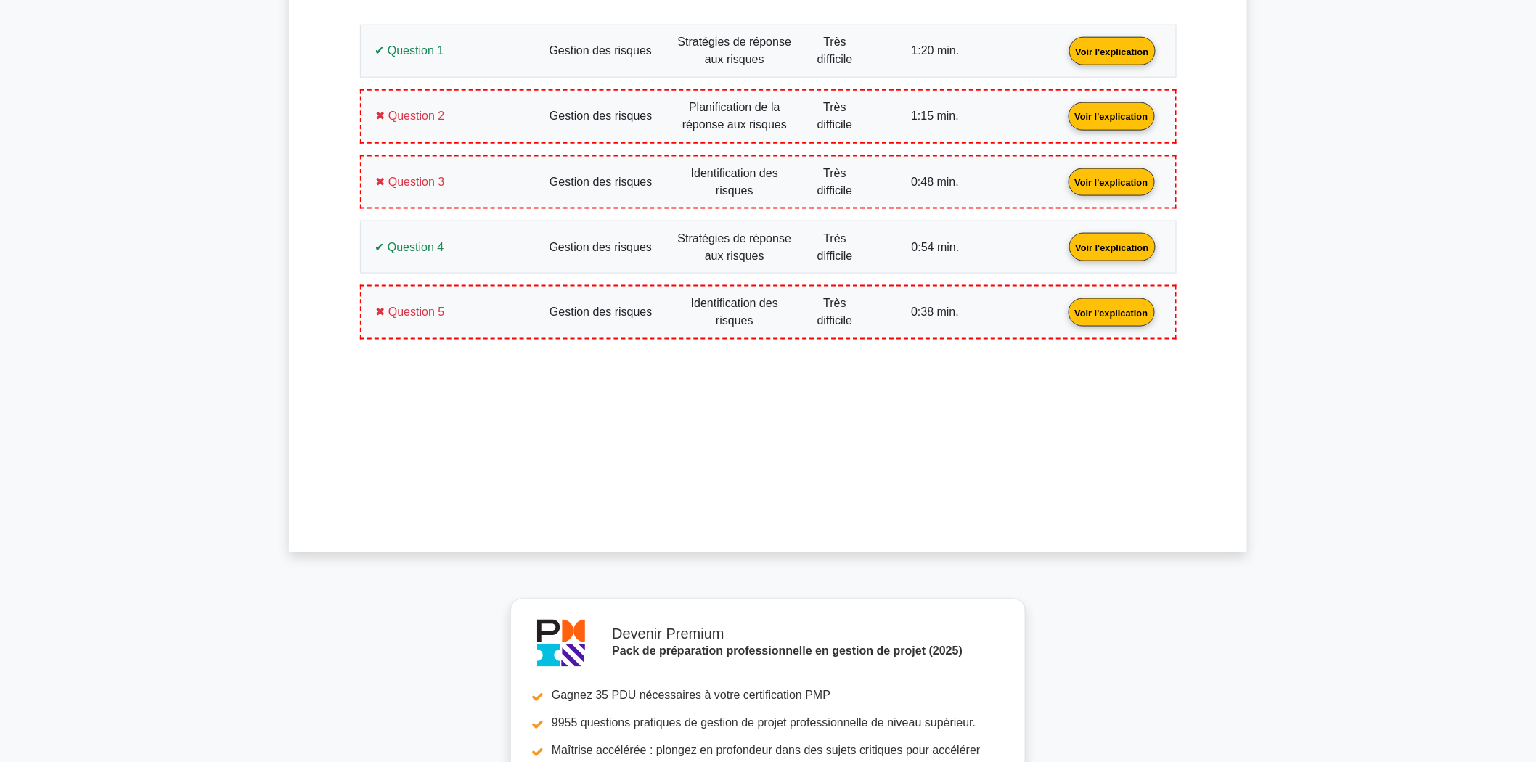
click at [1063, 306] on link "Voir l'explication" at bounding box center [1112, 312] width 98 height 12
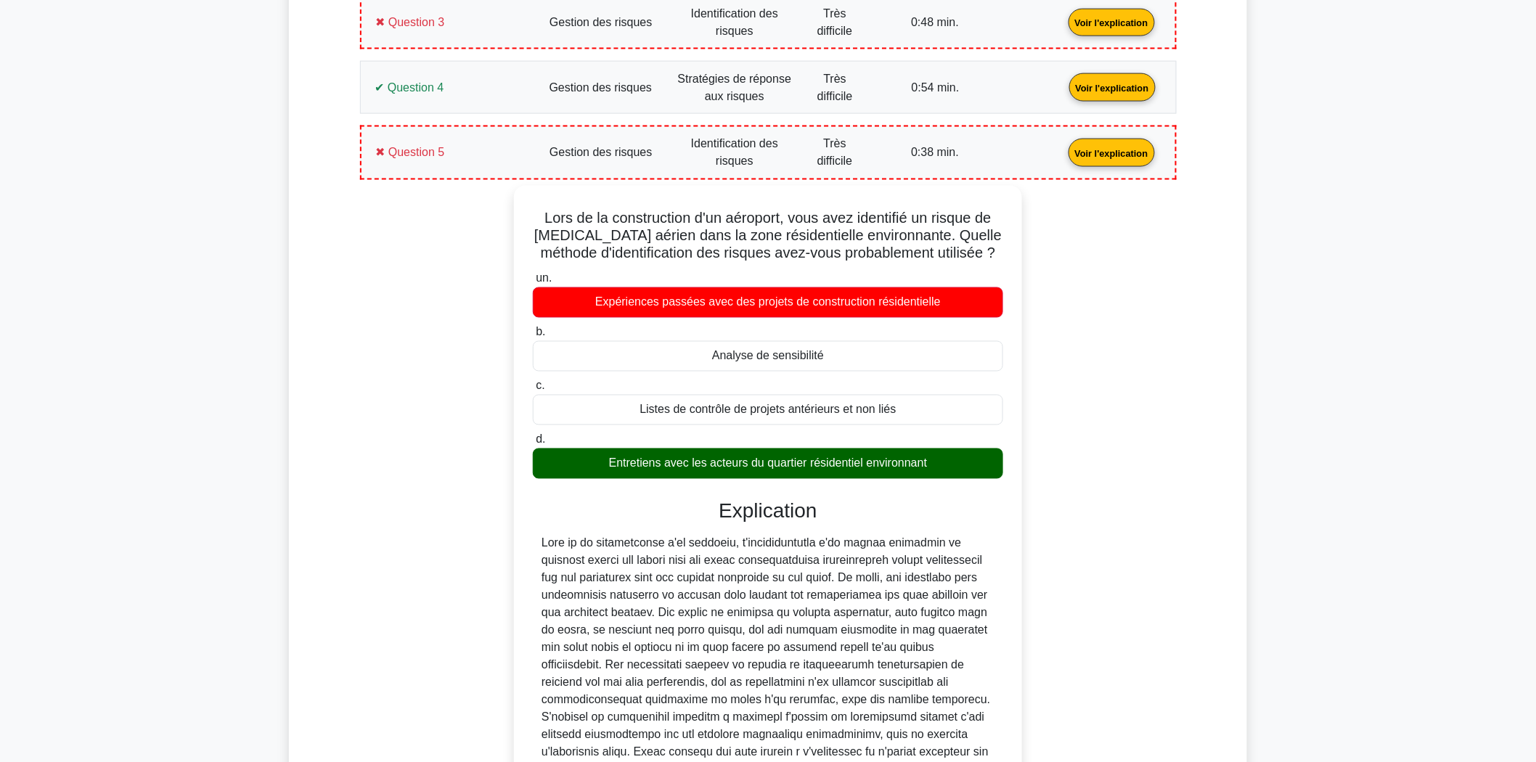
scroll to position [876, 0]
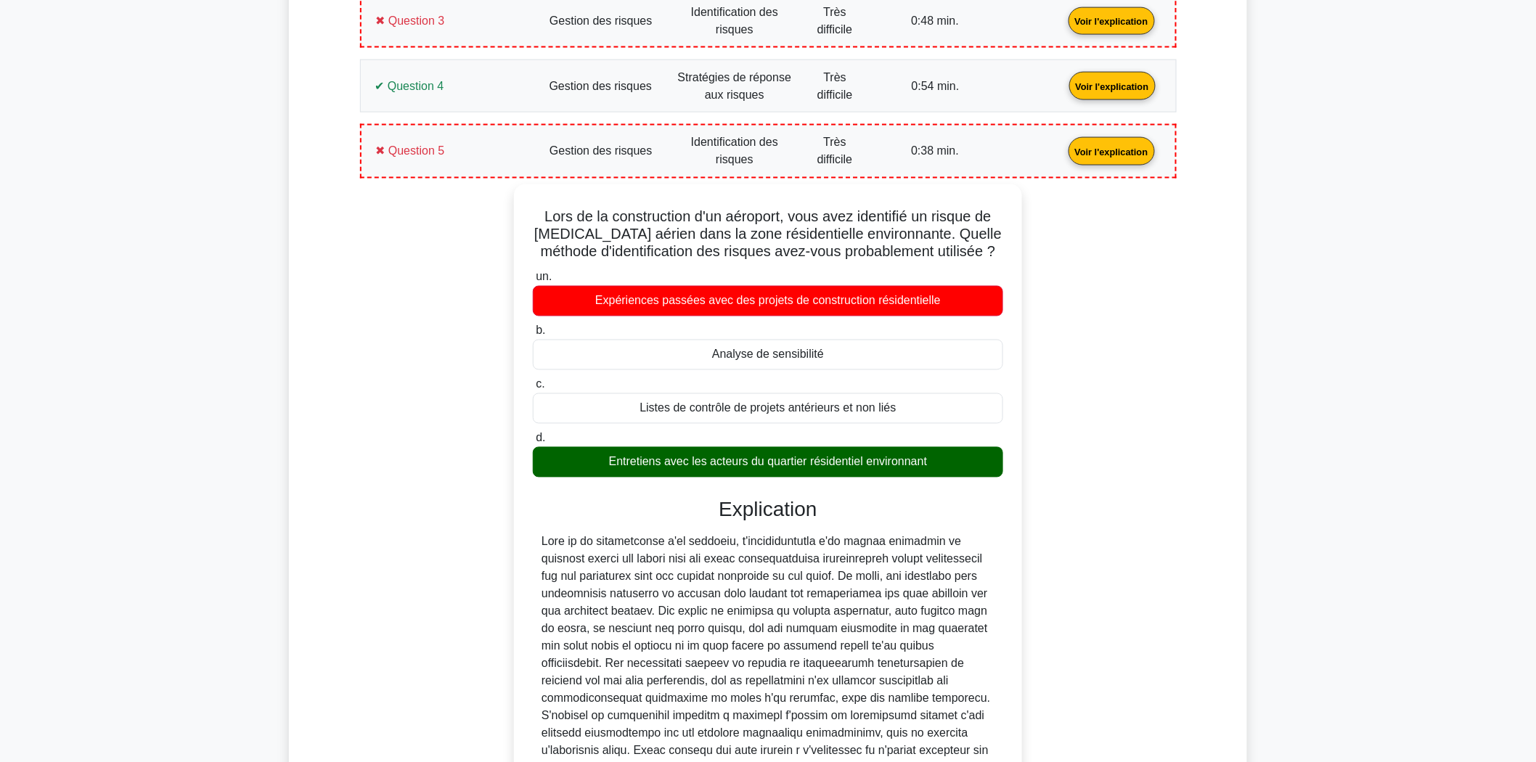
drag, startPoint x: 954, startPoint y: 447, endPoint x: 502, endPoint y: 211, distance: 509.9
click at [502, 211] on div "Lors de la construction d'un aéroport, vous avez identifié un risque de [MEDICA…" at bounding box center [768, 530] width 799 height 693
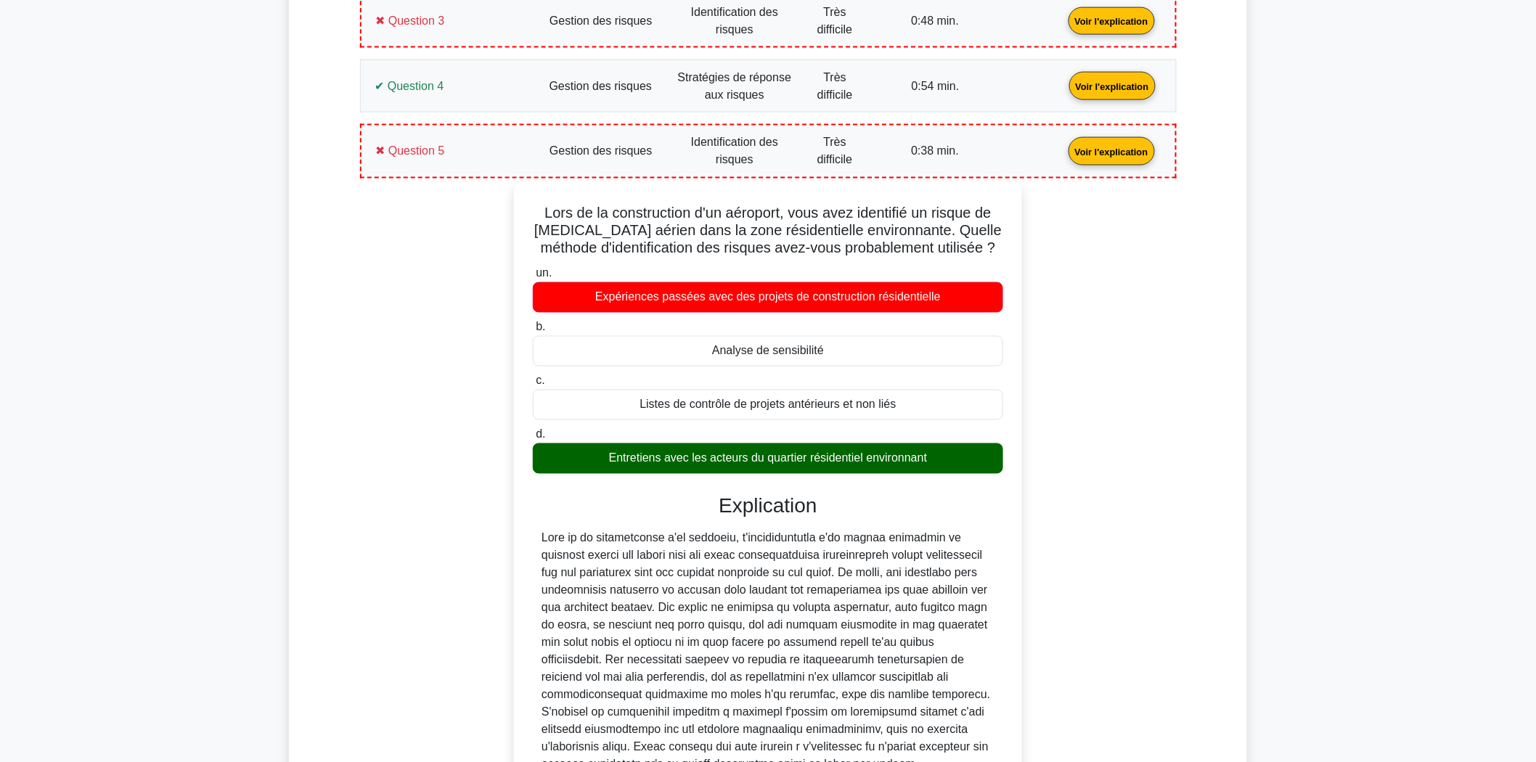
copy div "Lors de la construction d'un aéroport, vous avez identifié un risque de [MEDICA…"
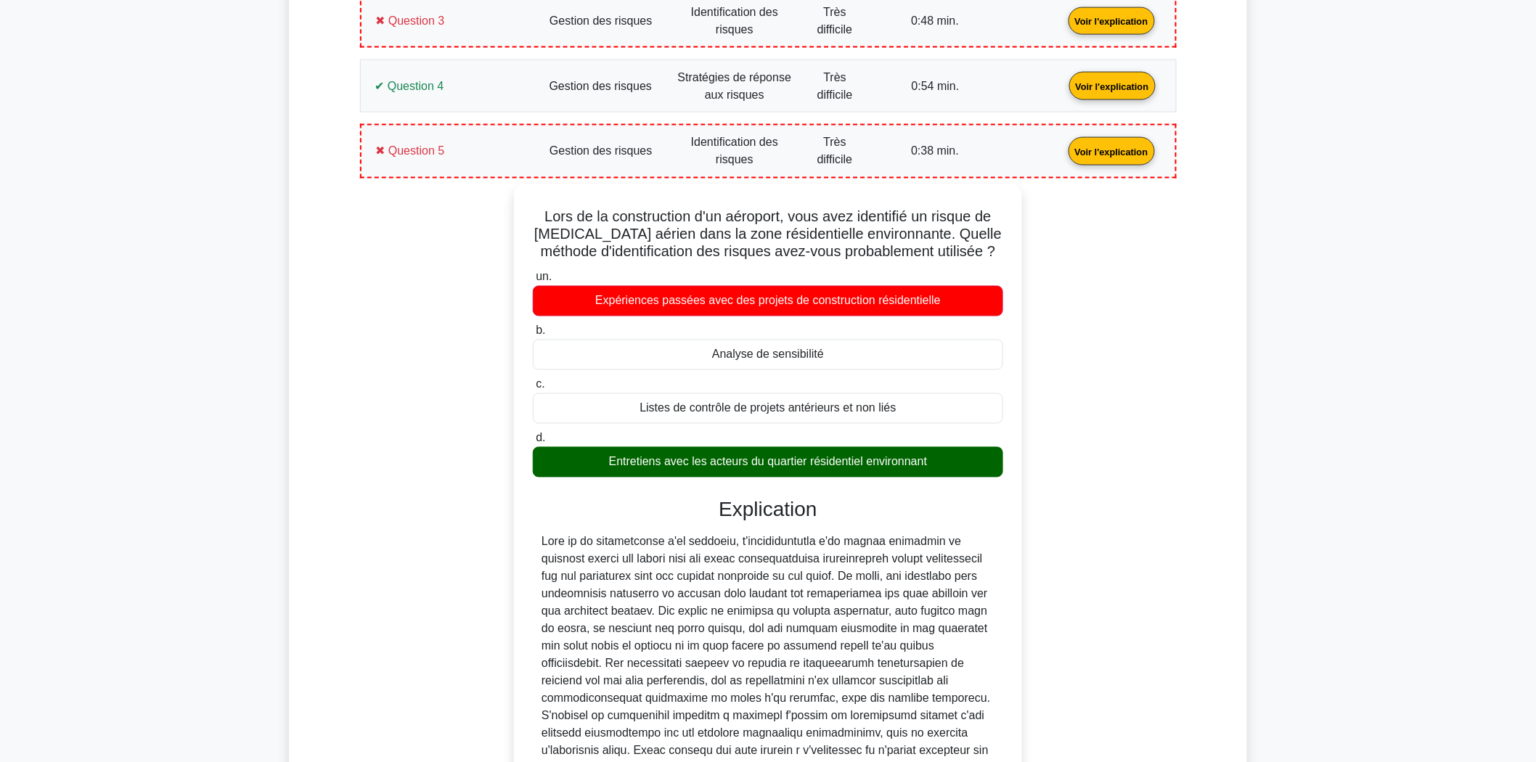
click at [478, 403] on div "Lors de la construction d'un aéroport, vous avez identifié un risque de [MEDICA…" at bounding box center [768, 530] width 799 height 693
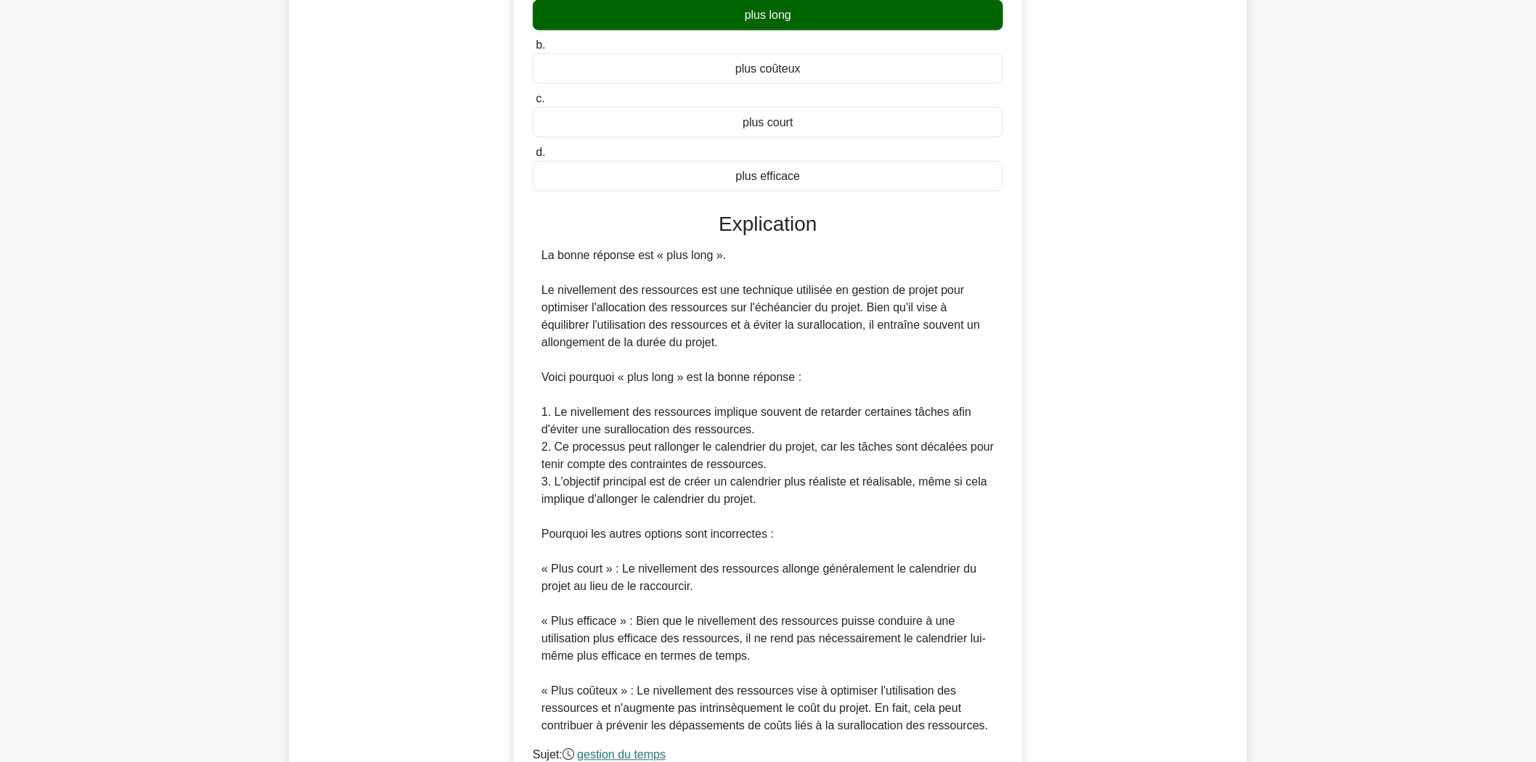
scroll to position [752, 0]
